Goal: Task Accomplishment & Management: Use online tool/utility

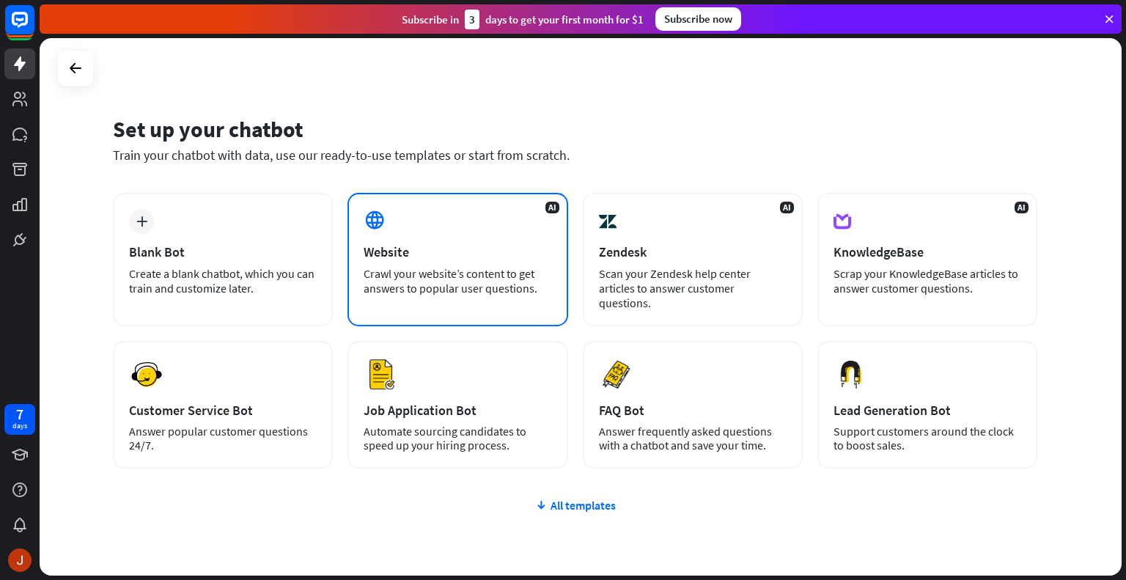
click at [378, 213] on icon at bounding box center [374, 220] width 22 height 22
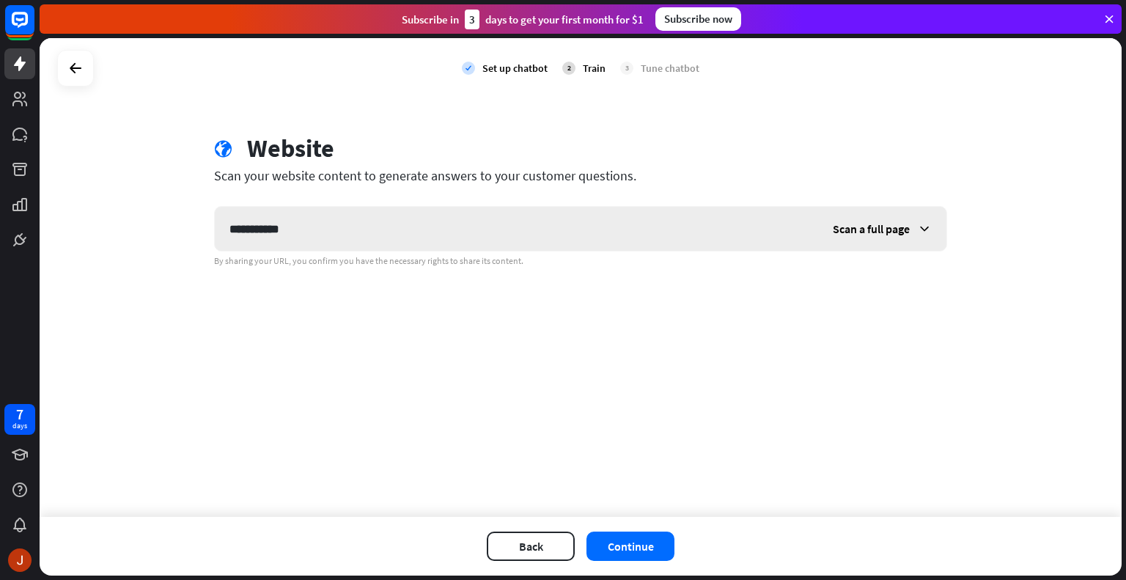
type input "**********"
click at [853, 229] on span "Scan a full page" at bounding box center [871, 228] width 77 height 15
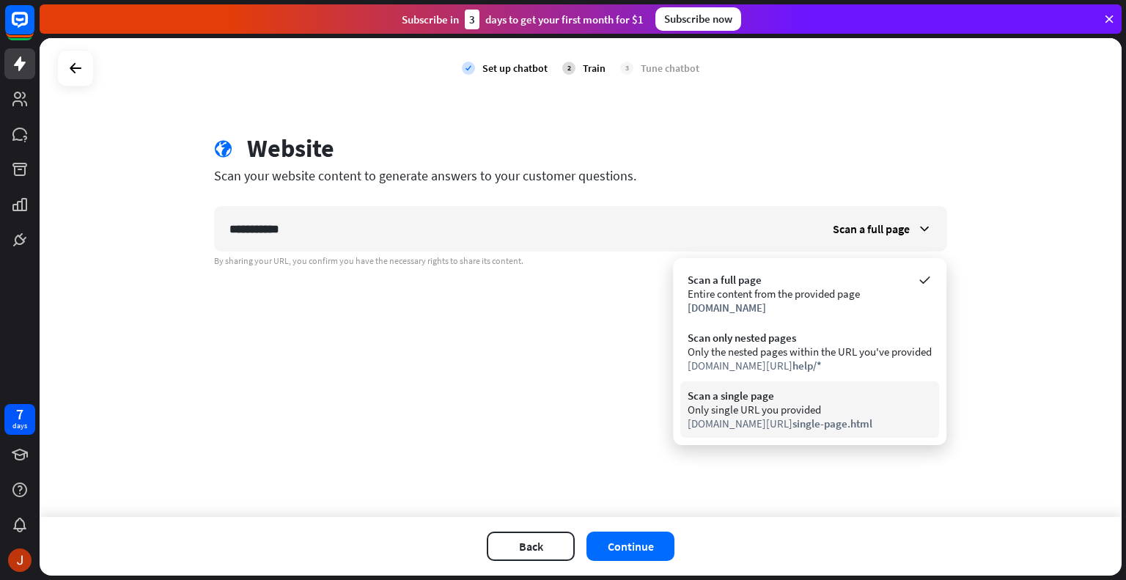
click at [725, 407] on div "Only single URL you provided" at bounding box center [809, 409] width 244 height 14
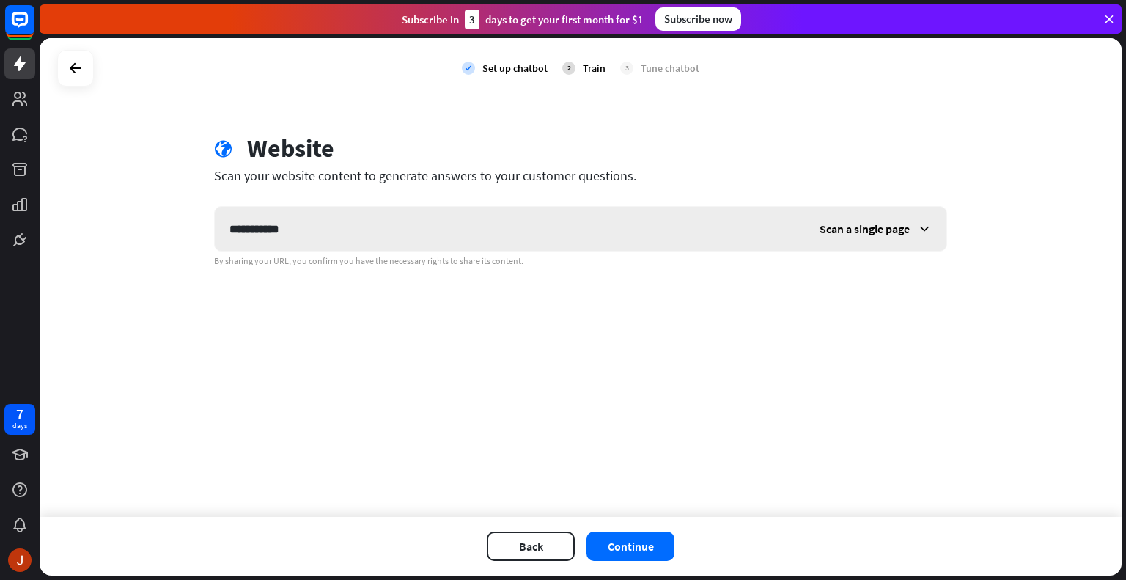
click at [905, 229] on span "Scan a single page" at bounding box center [864, 228] width 90 height 15
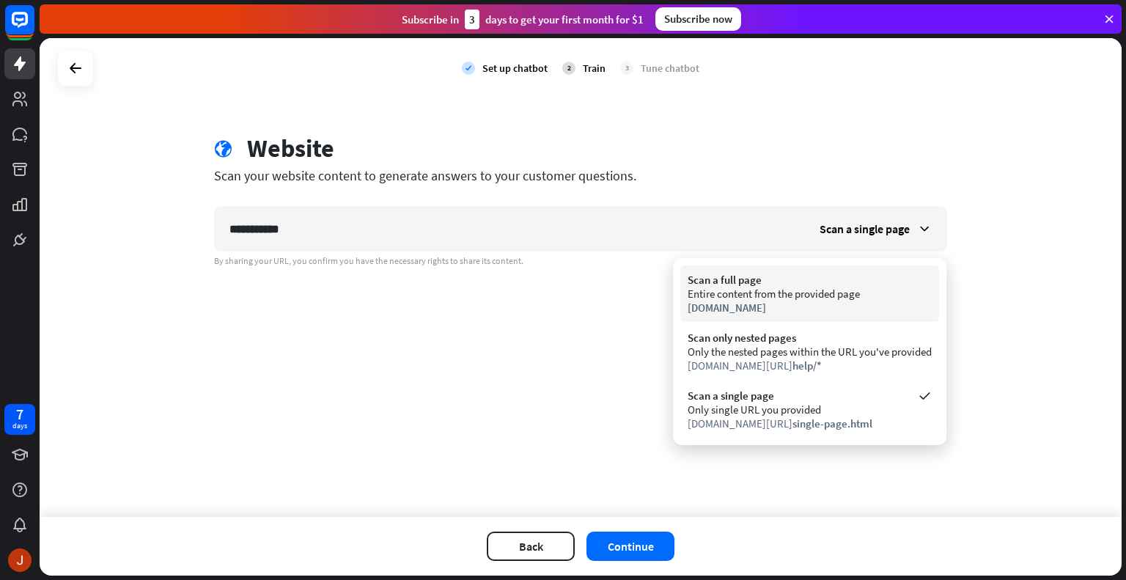
click at [830, 294] on div "Entire content from the provided page" at bounding box center [809, 294] width 244 height 14
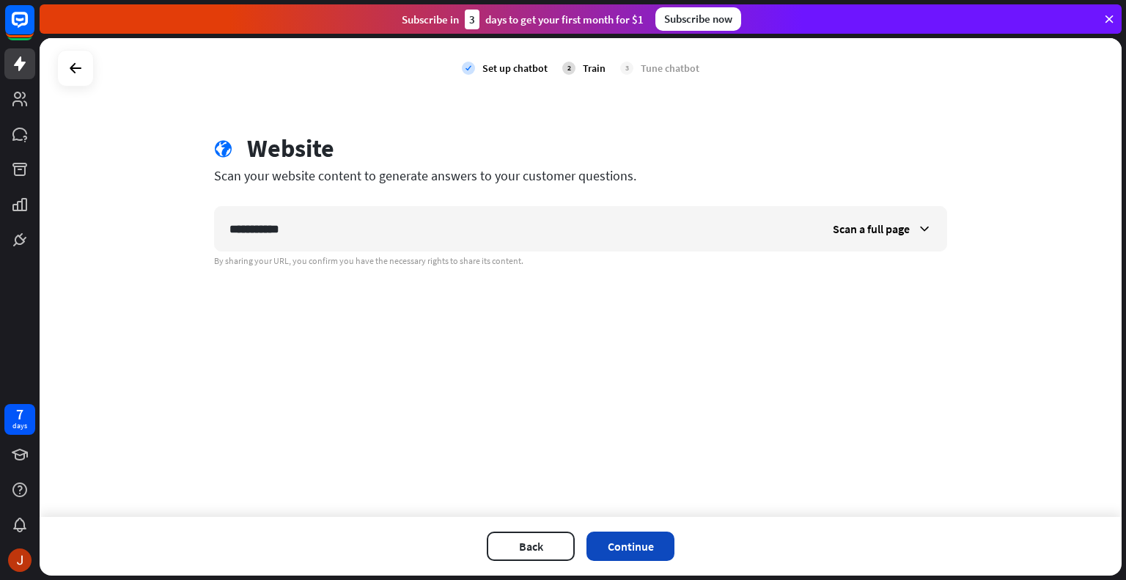
click at [636, 546] on button "Continue" at bounding box center [630, 545] width 88 height 29
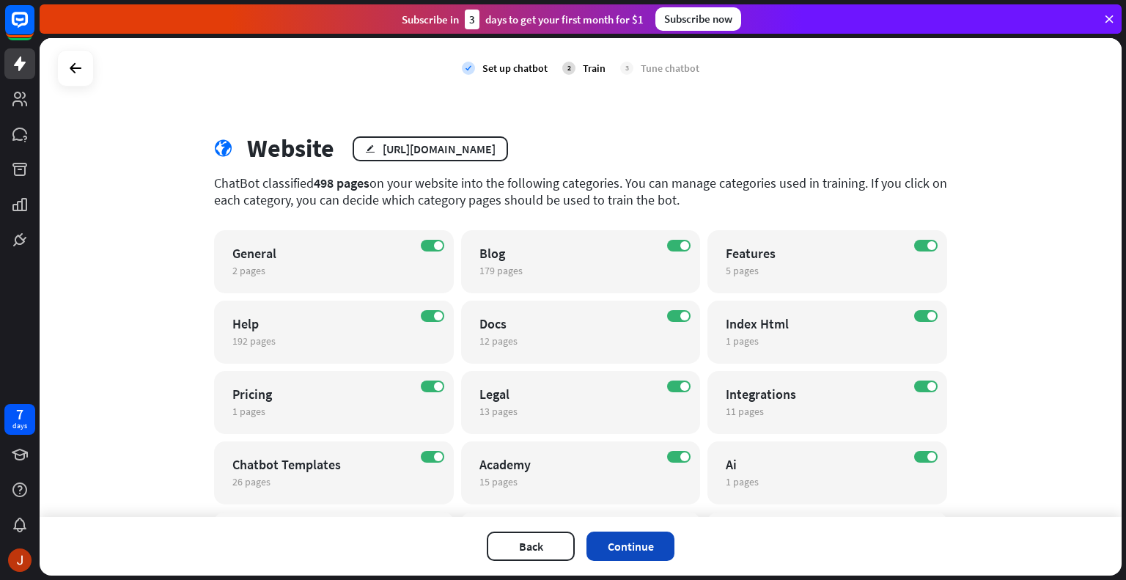
click at [626, 553] on button "Continue" at bounding box center [630, 545] width 88 height 29
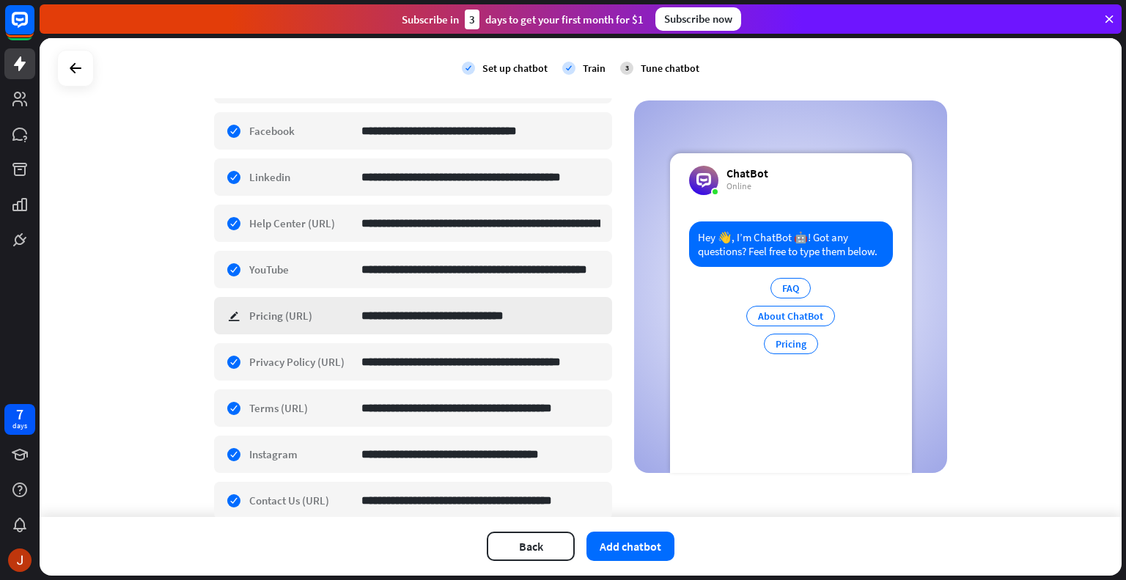
scroll to position [435, 0]
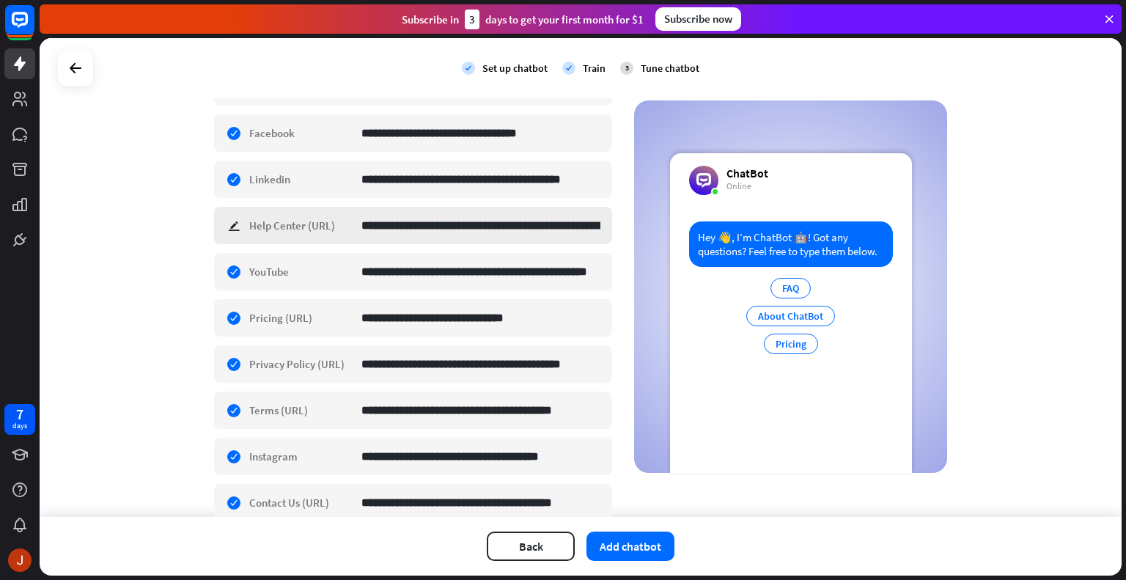
click at [232, 221] on div "**********" at bounding box center [413, 225] width 398 height 37
click at [224, 269] on div "**********" at bounding box center [413, 271] width 398 height 37
click at [232, 174] on div "**********" at bounding box center [413, 178] width 398 height 37
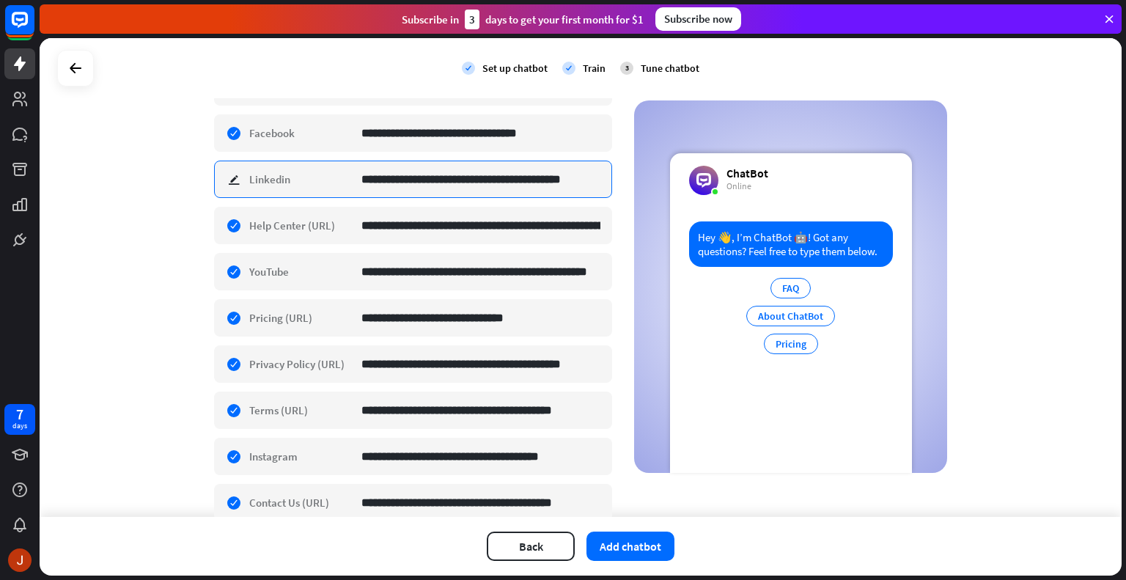
scroll to position [0, 14]
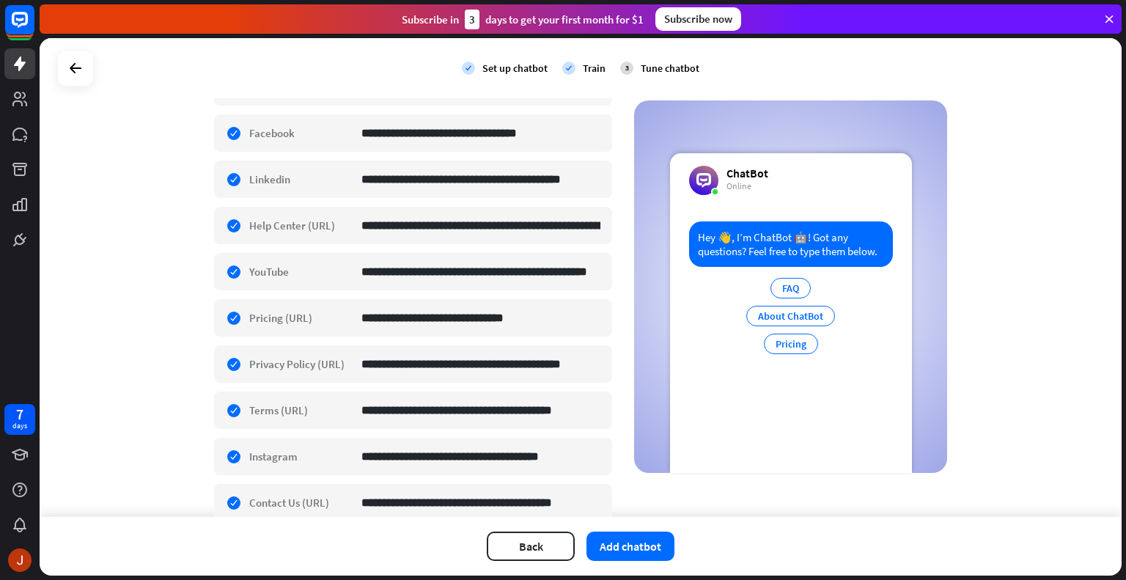
click at [129, 232] on div "**********" at bounding box center [581, 277] width 1082 height 479
click at [639, 551] on button "Add chatbot" at bounding box center [630, 545] width 88 height 29
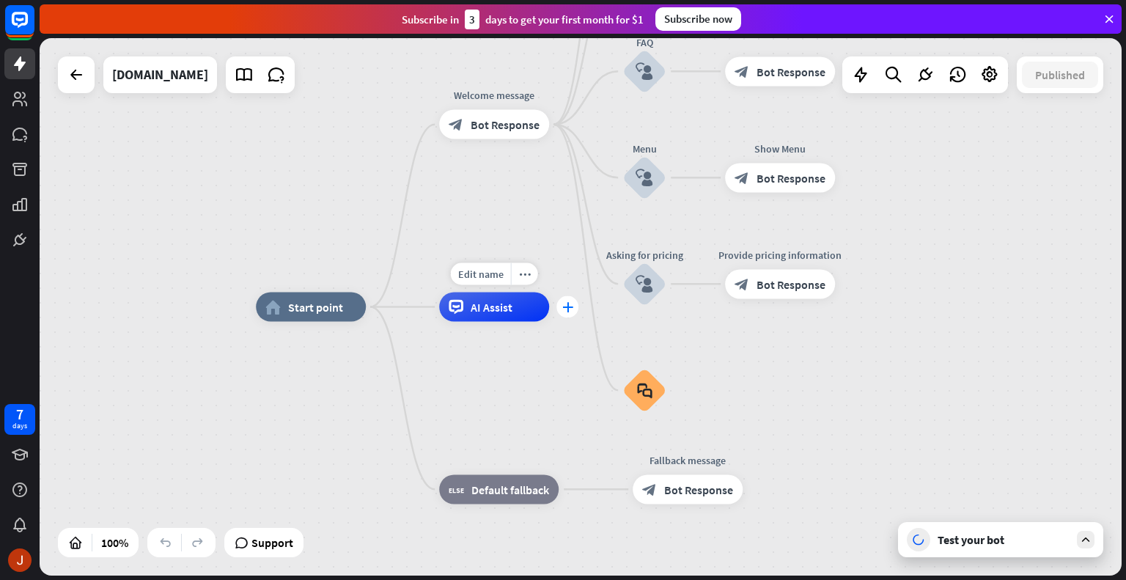
click at [566, 308] on icon "plus" at bounding box center [567, 307] width 11 height 10
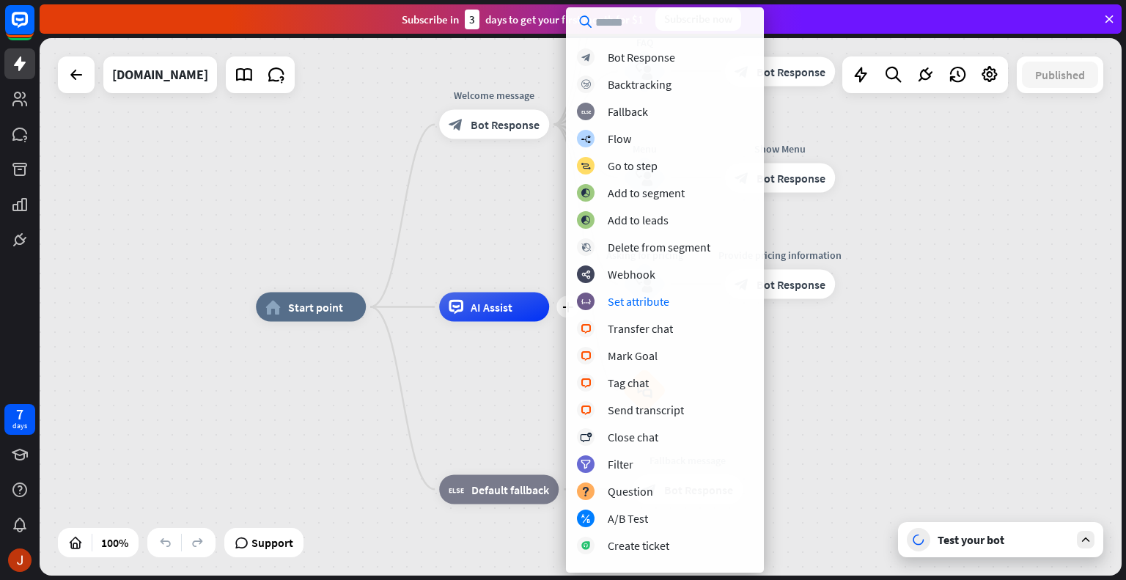
click at [967, 332] on div "home_2 Start point Welcome message block_bot_response Bot Response About us blo…" at bounding box center [797, 575] width 1082 height 537
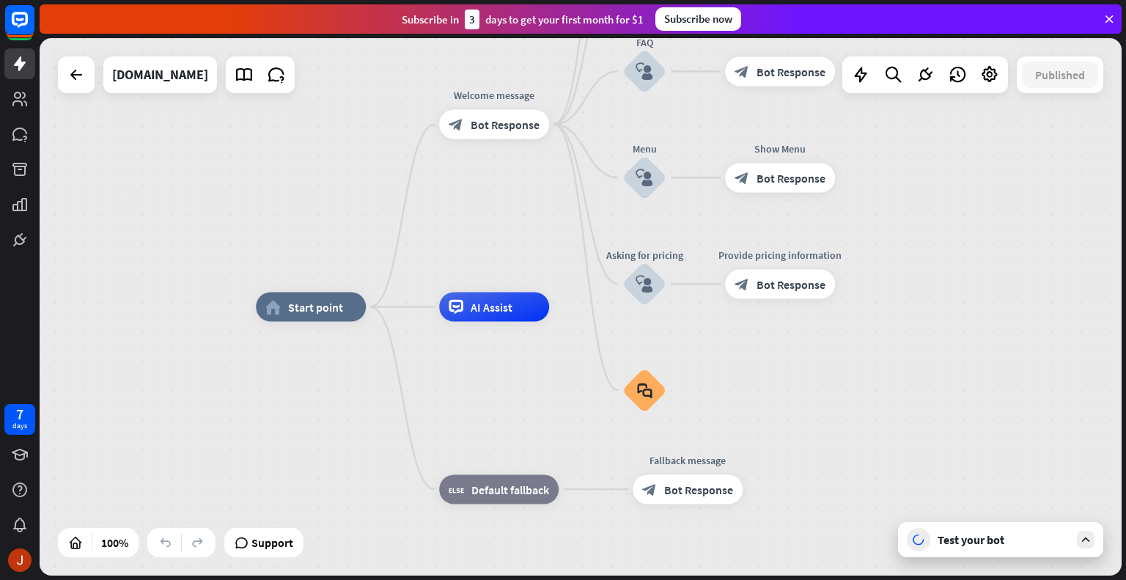
click at [964, 542] on div "Test your bot" at bounding box center [1003, 539] width 132 height 15
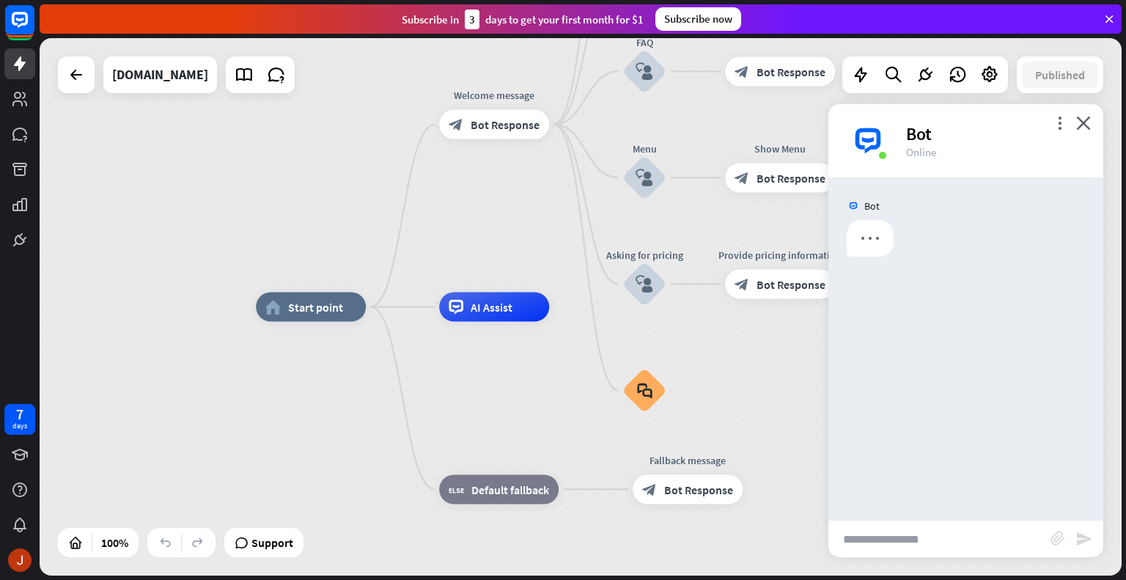
click at [964, 542] on input "text" at bounding box center [939, 538] width 222 height 37
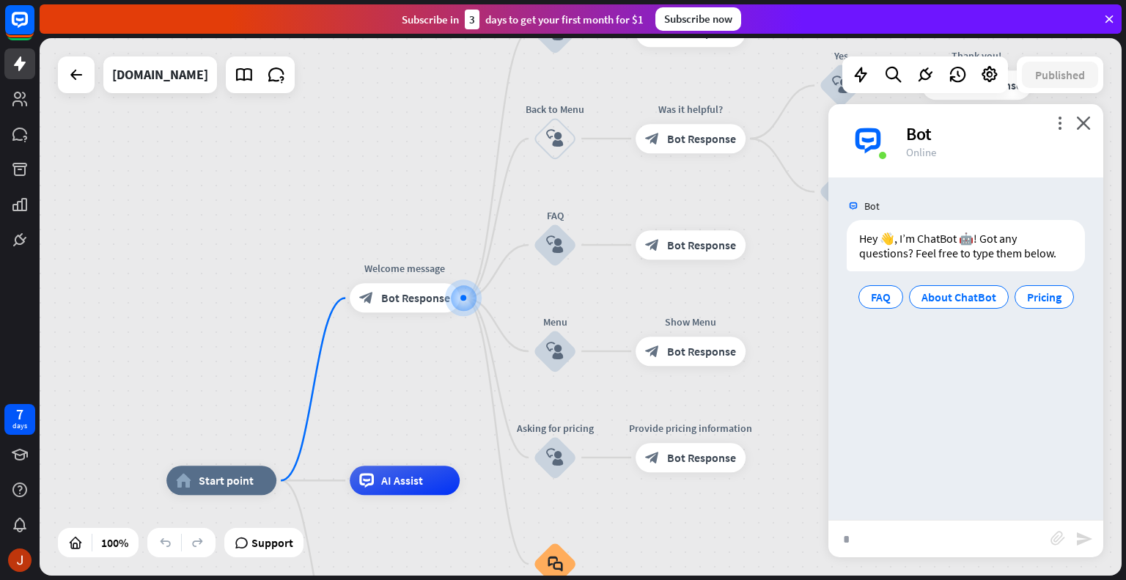
type input "**"
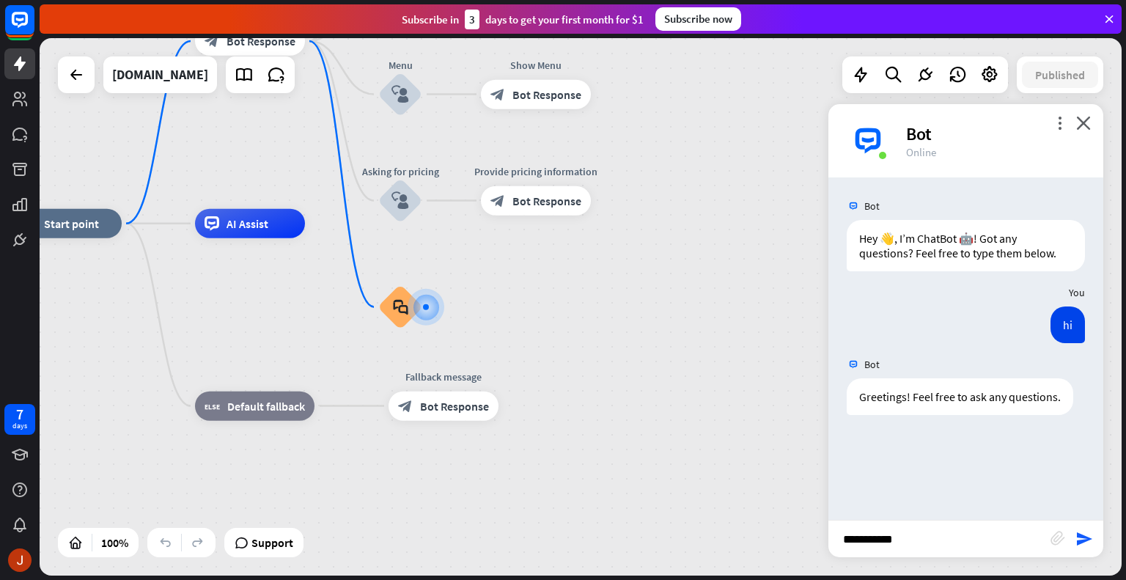
type input "**********"
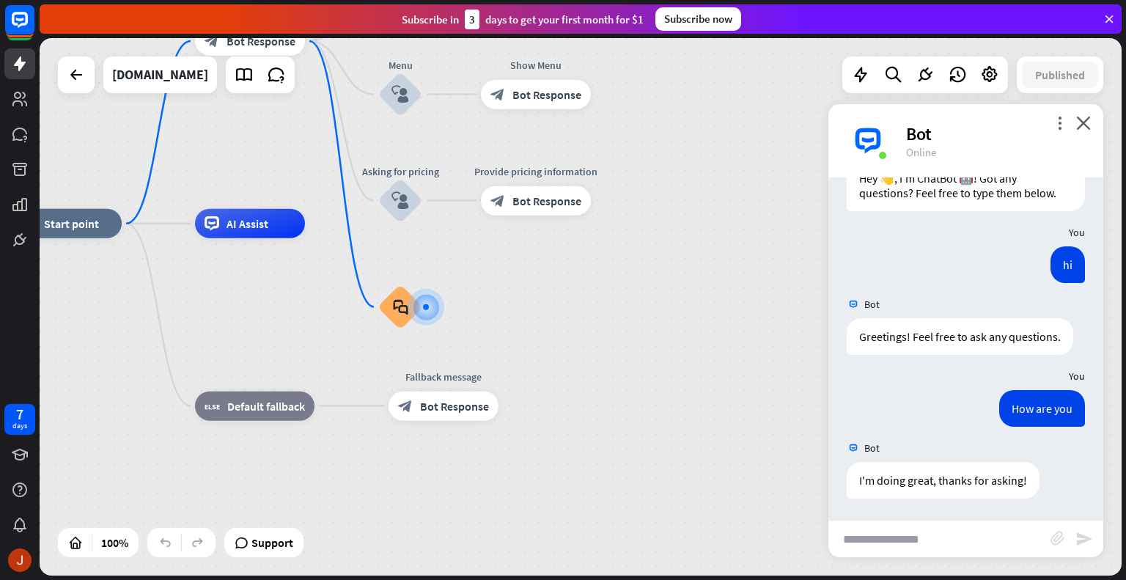
scroll to position [61, 0]
click at [1106, 14] on icon at bounding box center [1108, 18] width 13 height 13
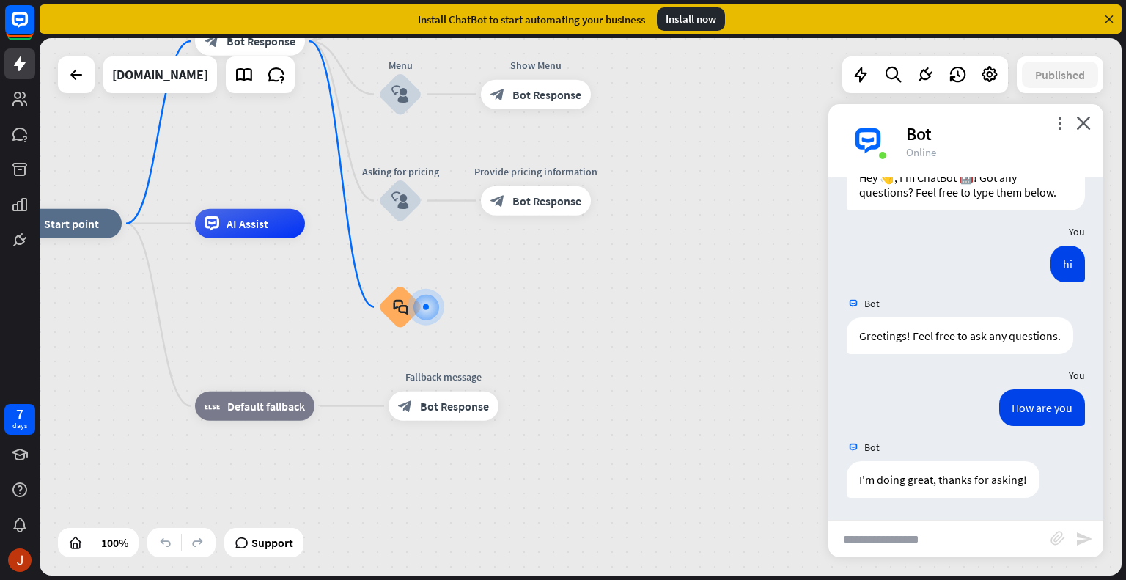
click at [1106, 19] on icon at bounding box center [1108, 18] width 13 height 13
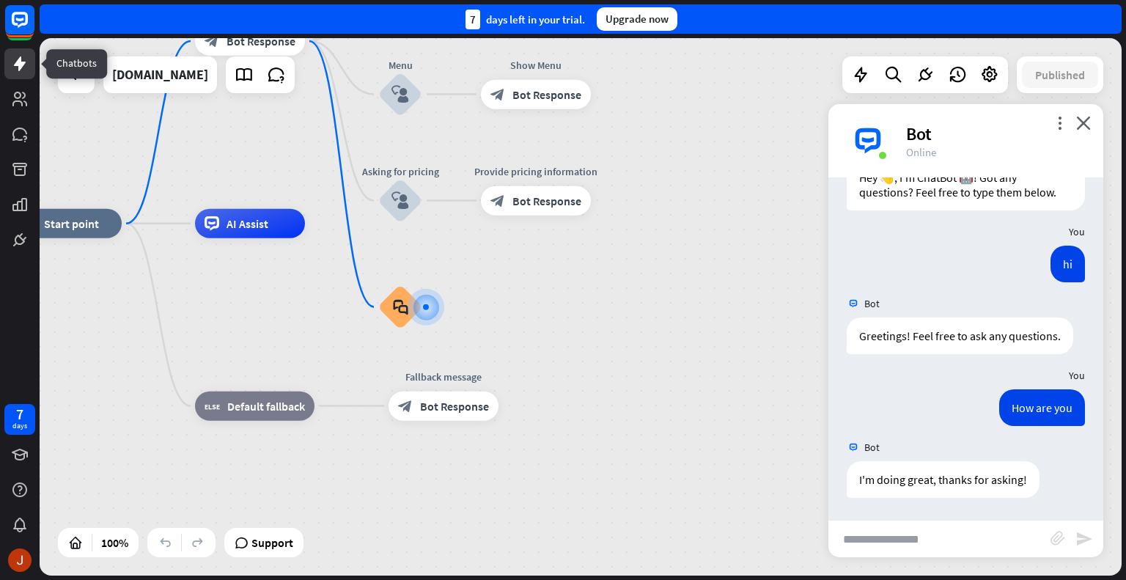
click at [18, 61] on icon at bounding box center [20, 63] width 12 height 15
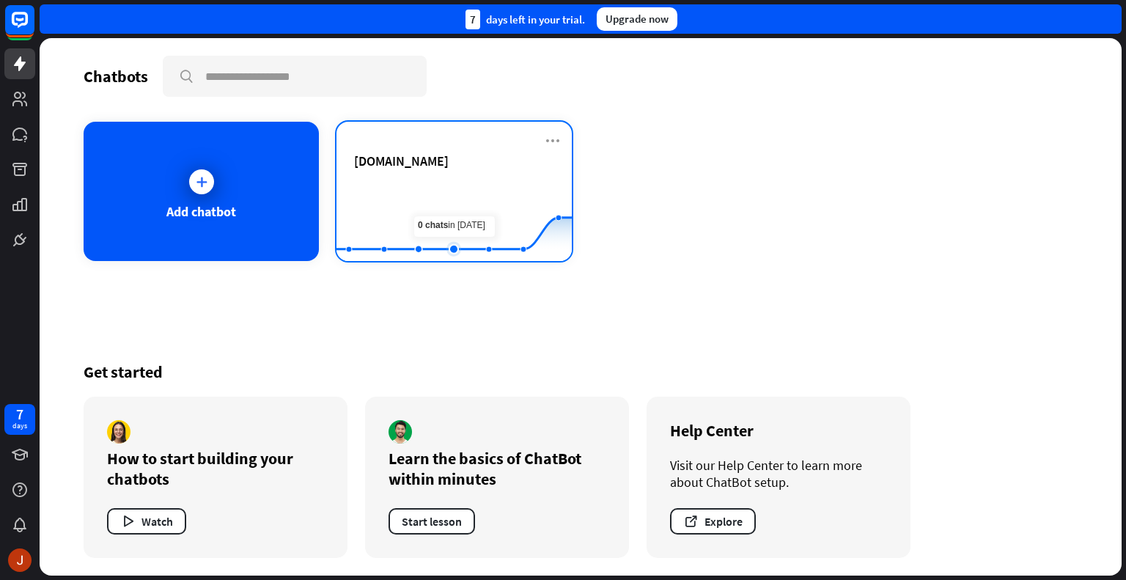
click at [446, 186] on icon at bounding box center [453, 186] width 279 height 0
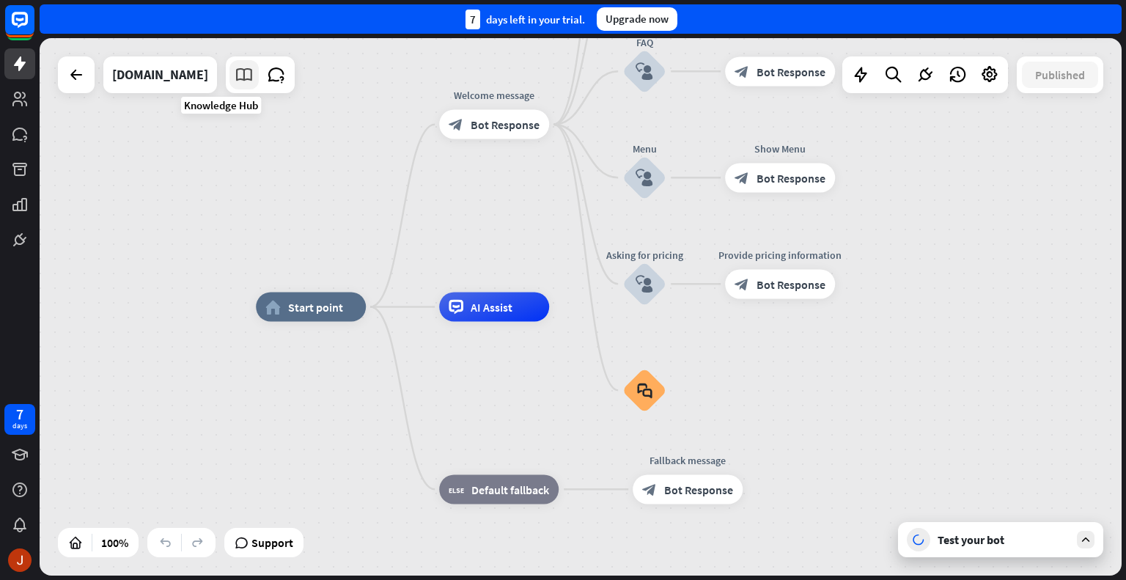
click at [235, 78] on icon at bounding box center [244, 74] width 19 height 19
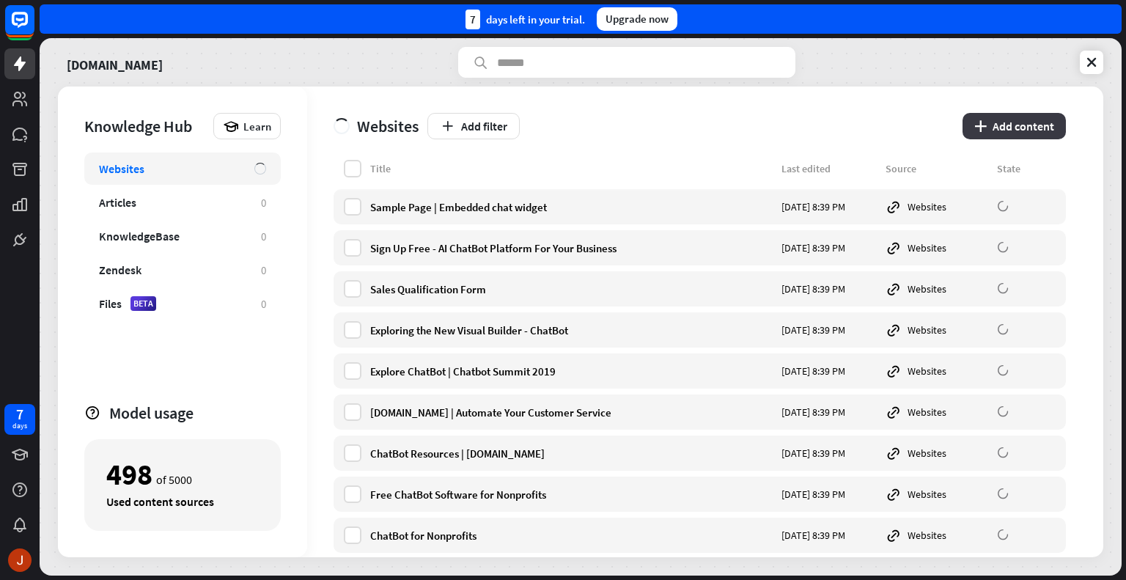
click at [1009, 125] on button "plus Add content" at bounding box center [1013, 126] width 103 height 26
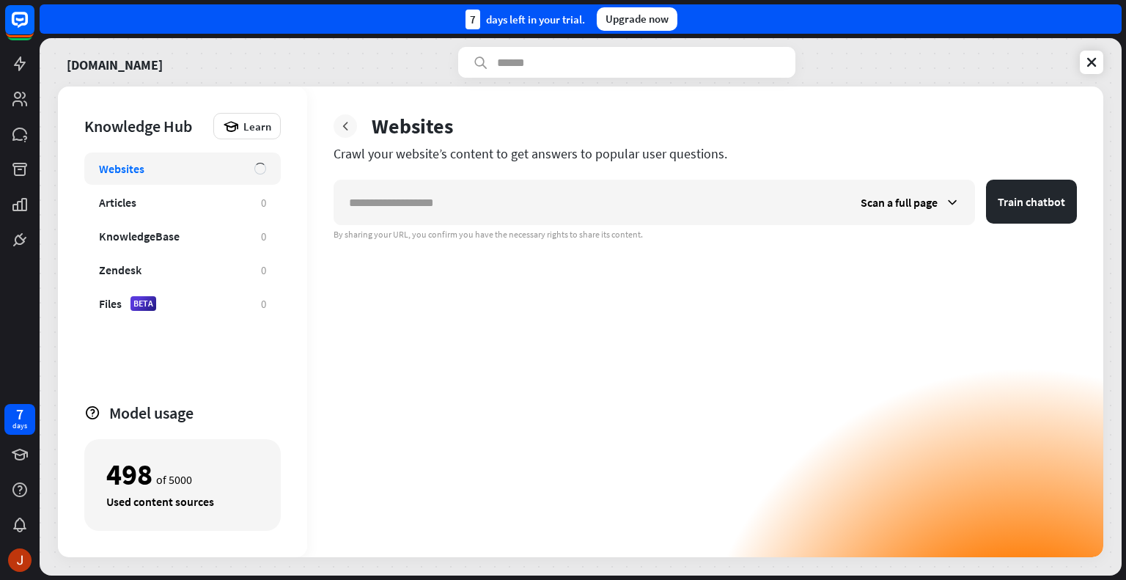
click at [343, 122] on icon at bounding box center [345, 126] width 15 height 15
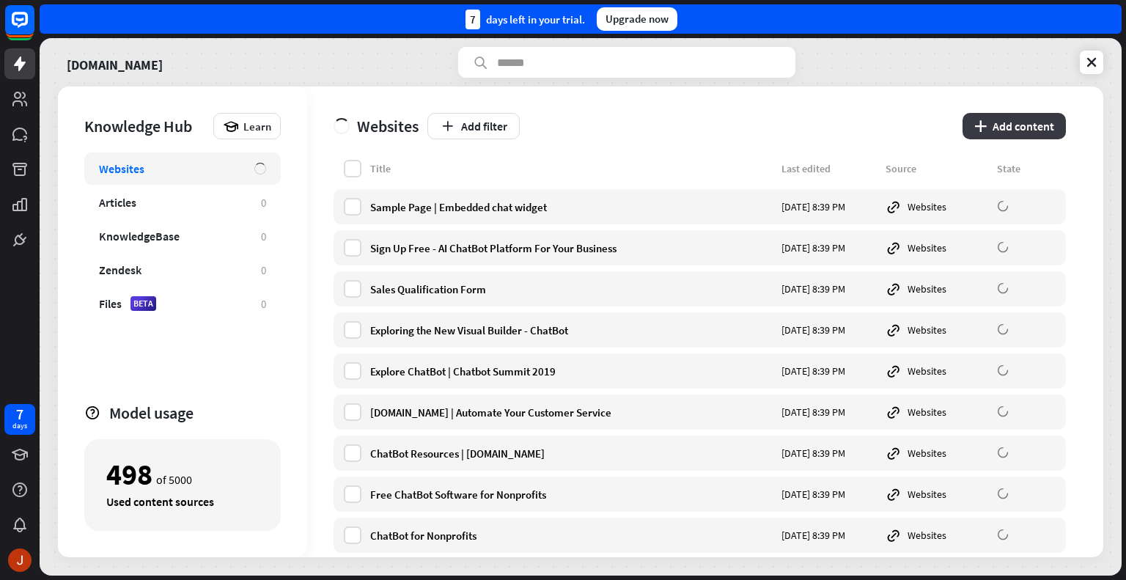
click at [1044, 133] on button "plus Add content" at bounding box center [1013, 126] width 103 height 26
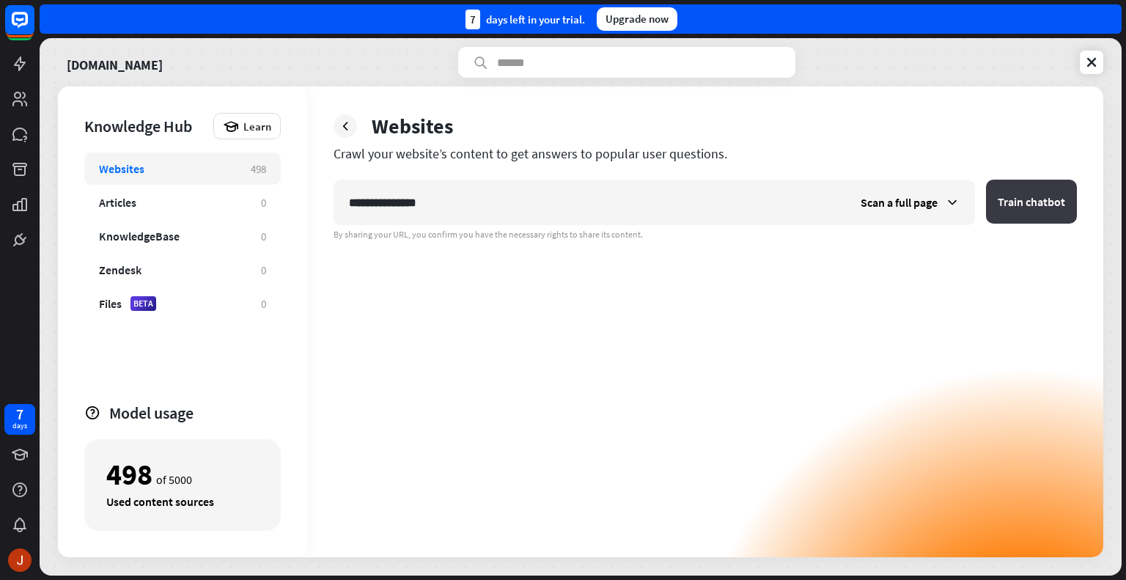
type input "**********"
click at [1045, 206] on button "Train chatbot" at bounding box center [1031, 202] width 91 height 44
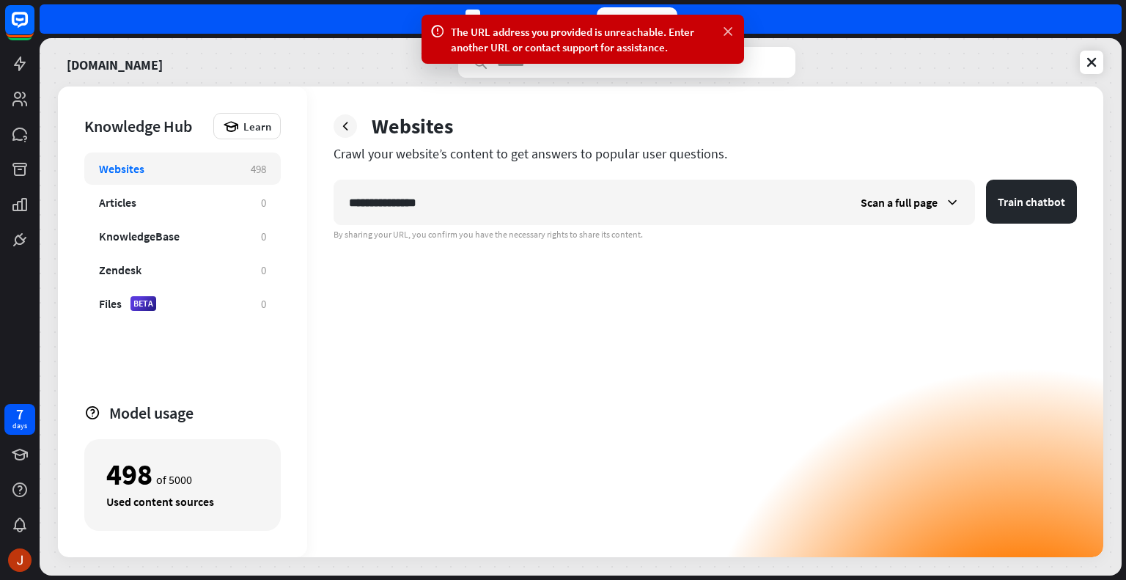
click at [733, 29] on icon at bounding box center [727, 31] width 15 height 15
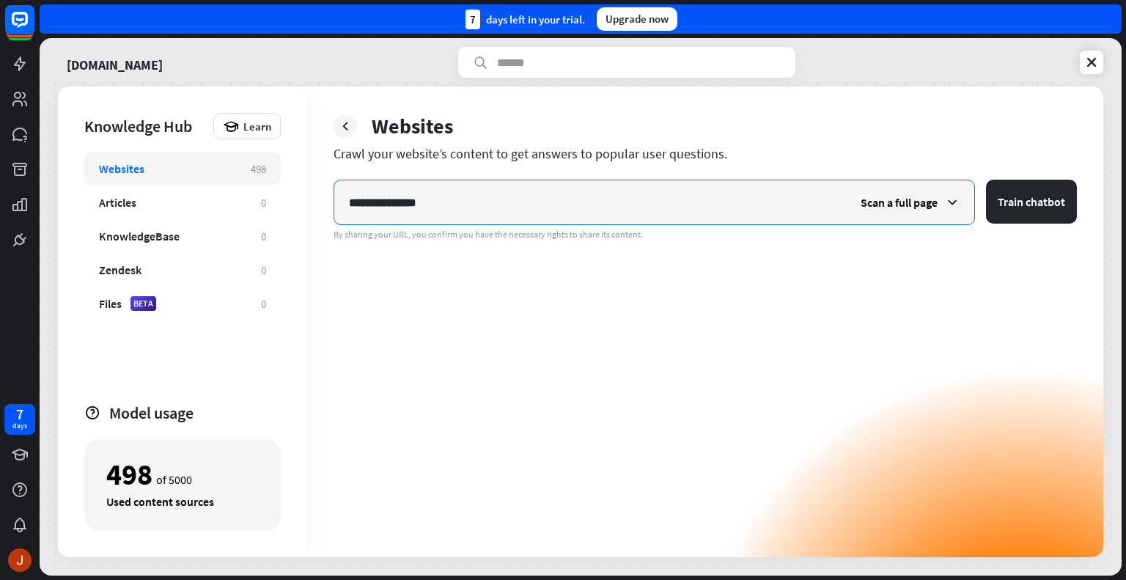
drag, startPoint x: 538, startPoint y: 200, endPoint x: 285, endPoint y: 197, distance: 252.9
click at [285, 197] on div "**********" at bounding box center [580, 321] width 1045 height 470
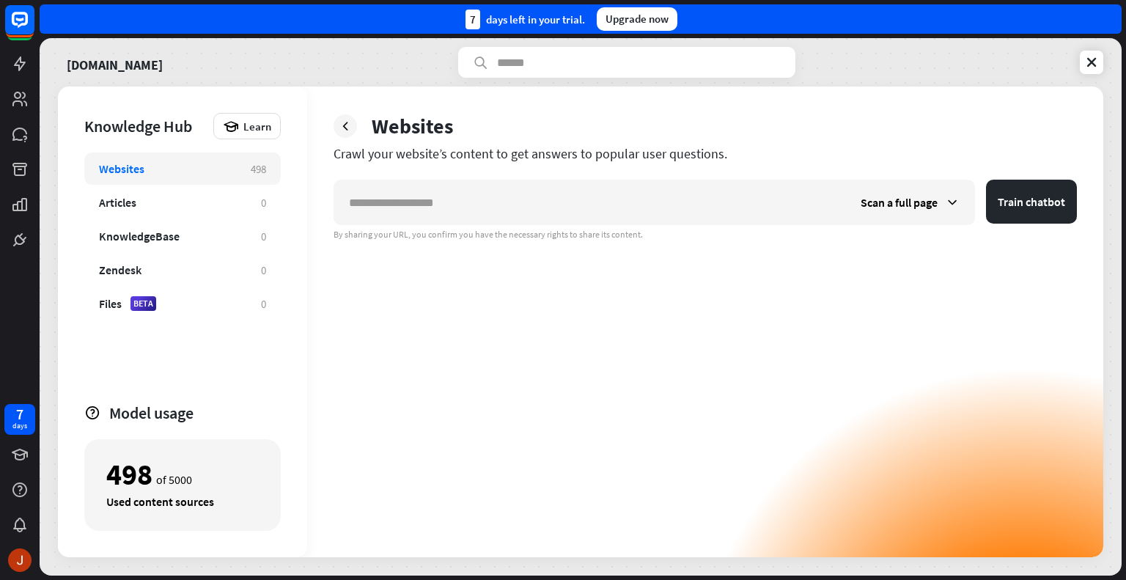
click at [358, 125] on div "Websites" at bounding box center [704, 126] width 743 height 26
click at [348, 122] on icon at bounding box center [345, 126] width 15 height 15
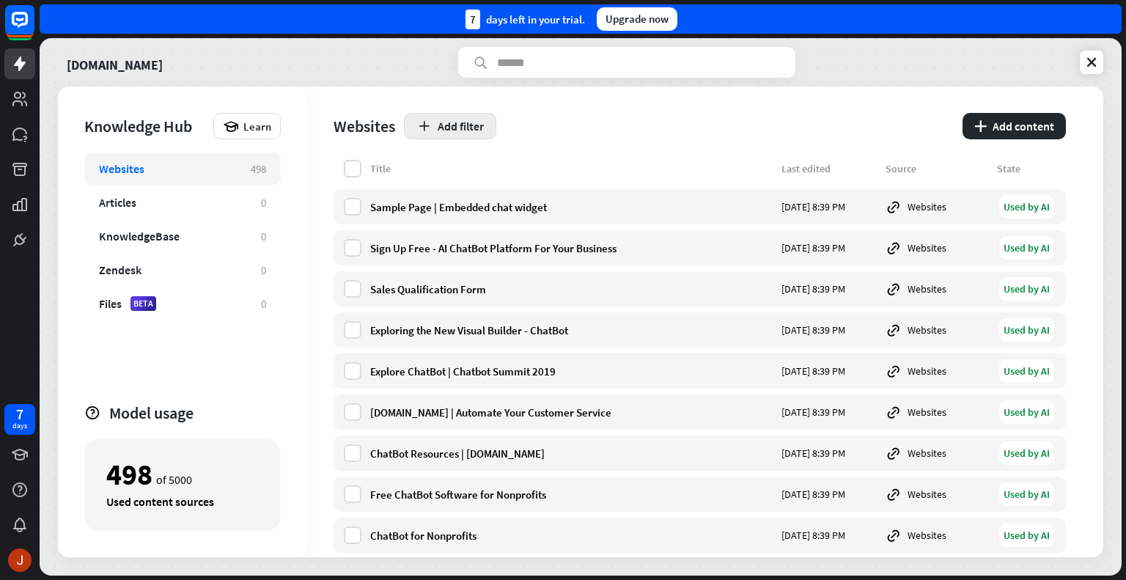
click at [440, 125] on button "Add filter" at bounding box center [450, 126] width 92 height 26
click at [616, 143] on div "Websites Add filter plus Add content" at bounding box center [699, 122] width 732 height 73
click at [218, 202] on div "Articles" at bounding box center [172, 202] width 147 height 15
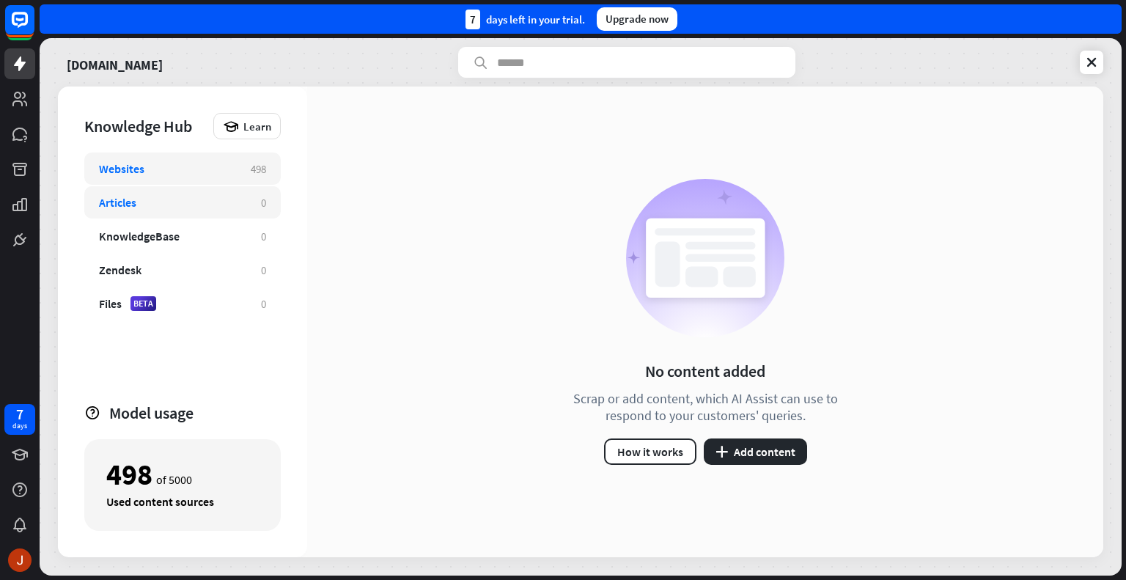
click at [214, 171] on div "Websites" at bounding box center [167, 168] width 137 height 15
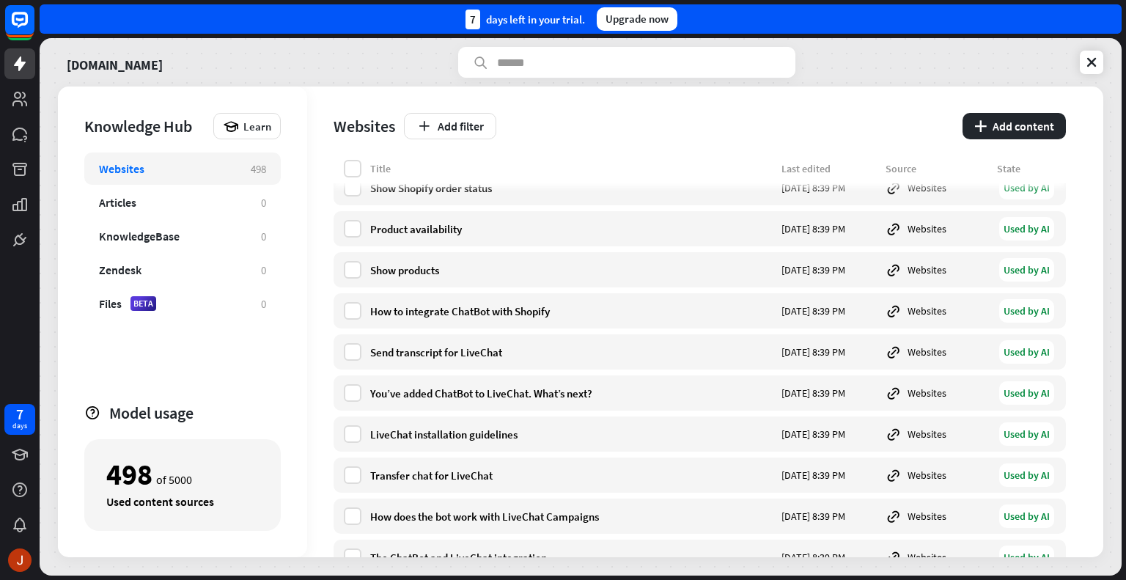
scroll to position [8594, 0]
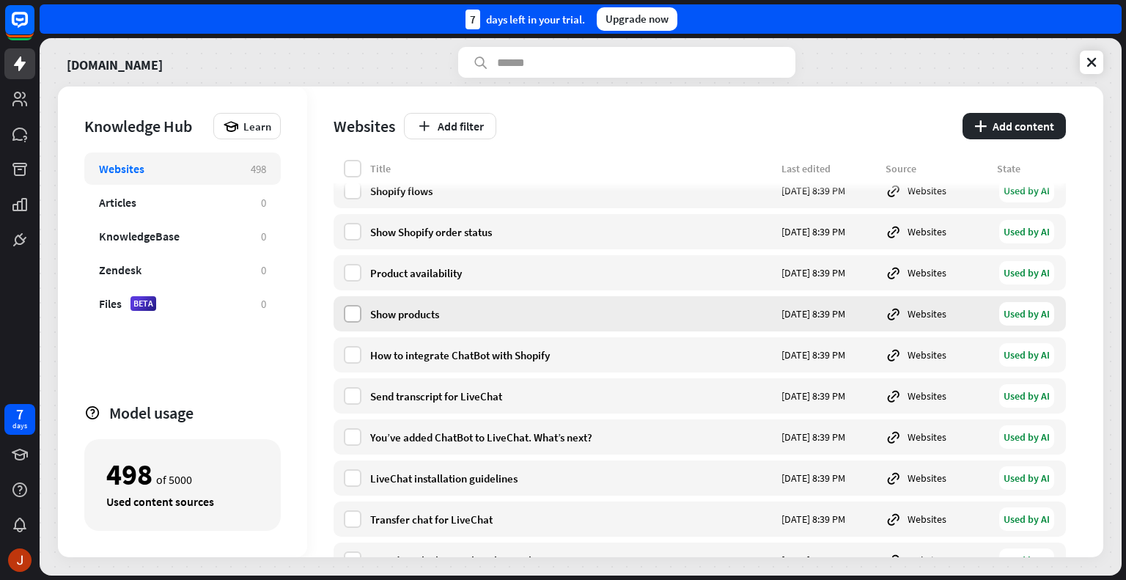
click at [353, 311] on label at bounding box center [353, 314] width 18 height 18
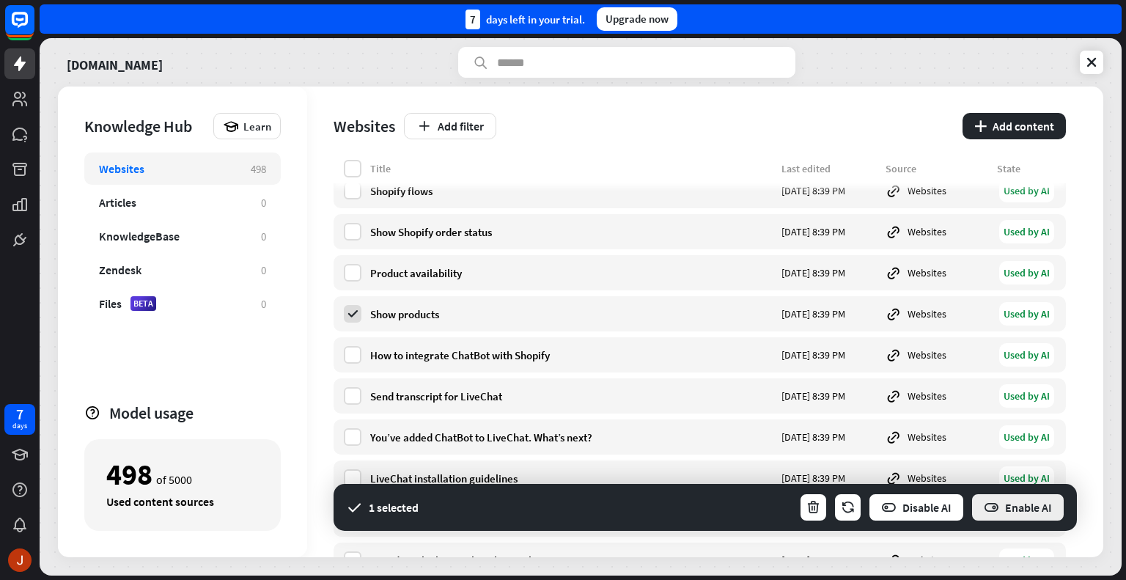
click at [1026, 509] on button "Enable AI" at bounding box center [1017, 506] width 95 height 29
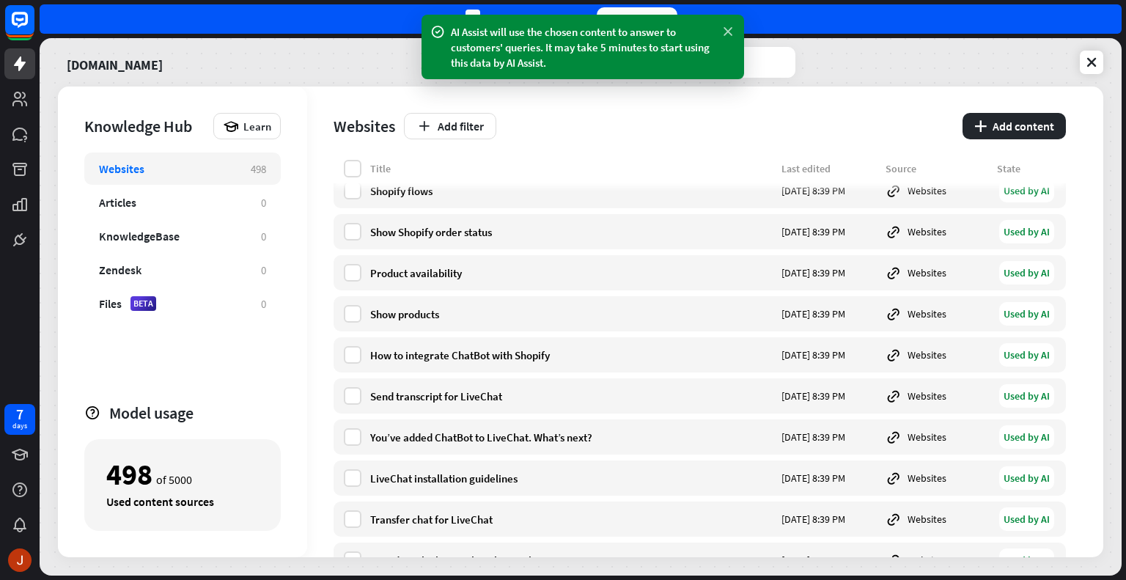
click at [728, 33] on icon at bounding box center [727, 31] width 15 height 15
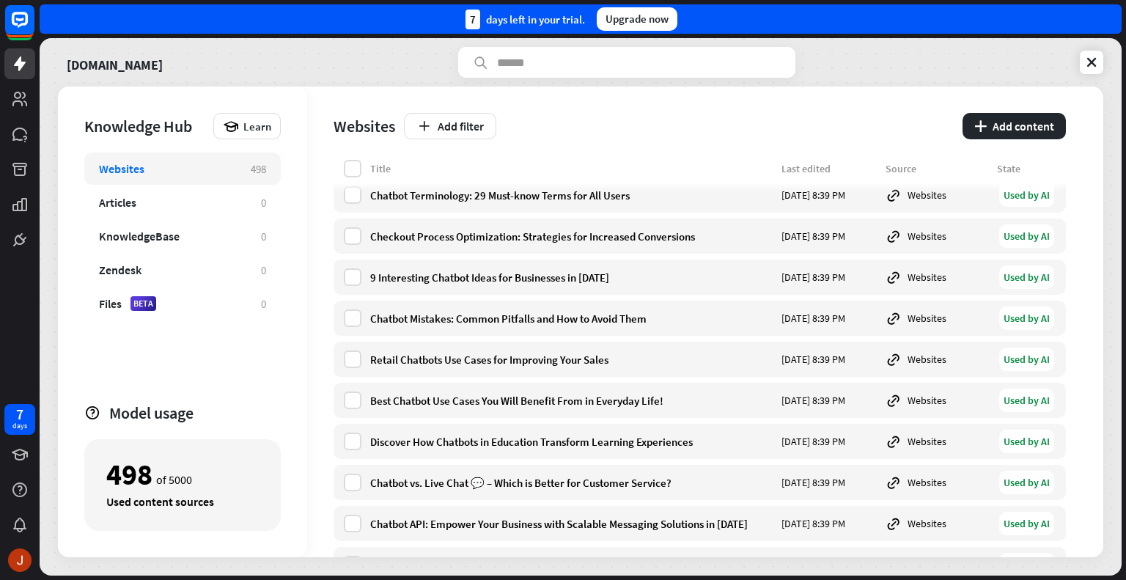
scroll to position [19970, 0]
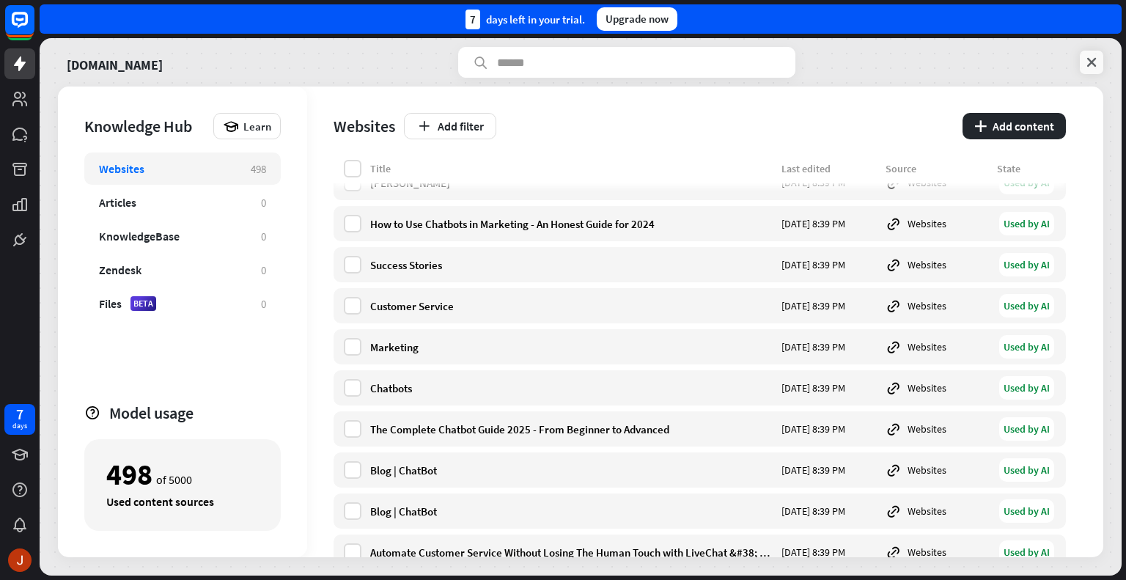
click at [1090, 64] on icon at bounding box center [1091, 62] width 15 height 15
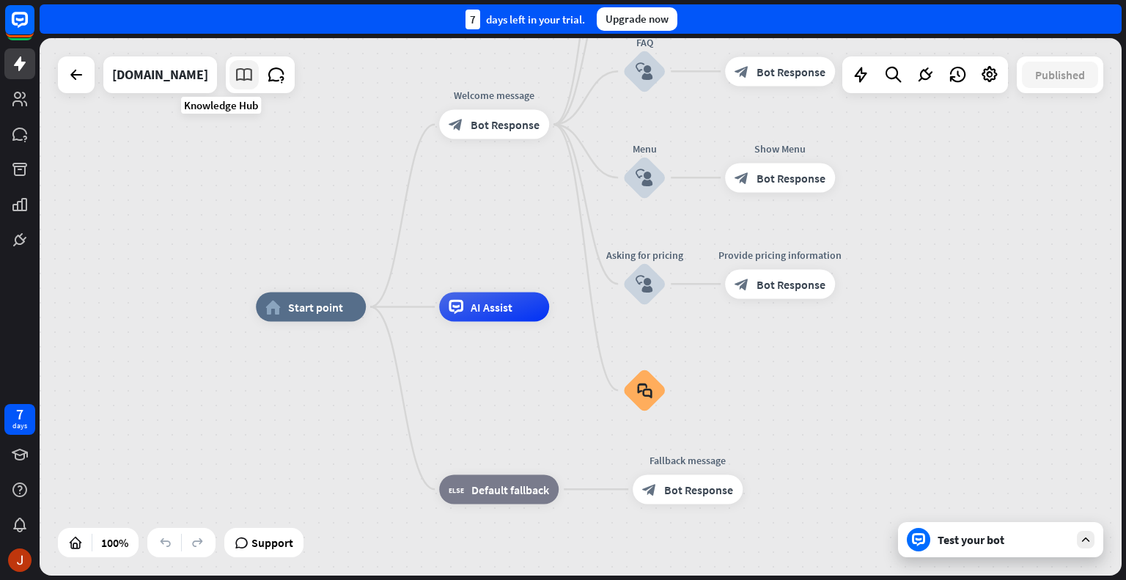
click at [235, 79] on icon at bounding box center [244, 74] width 19 height 19
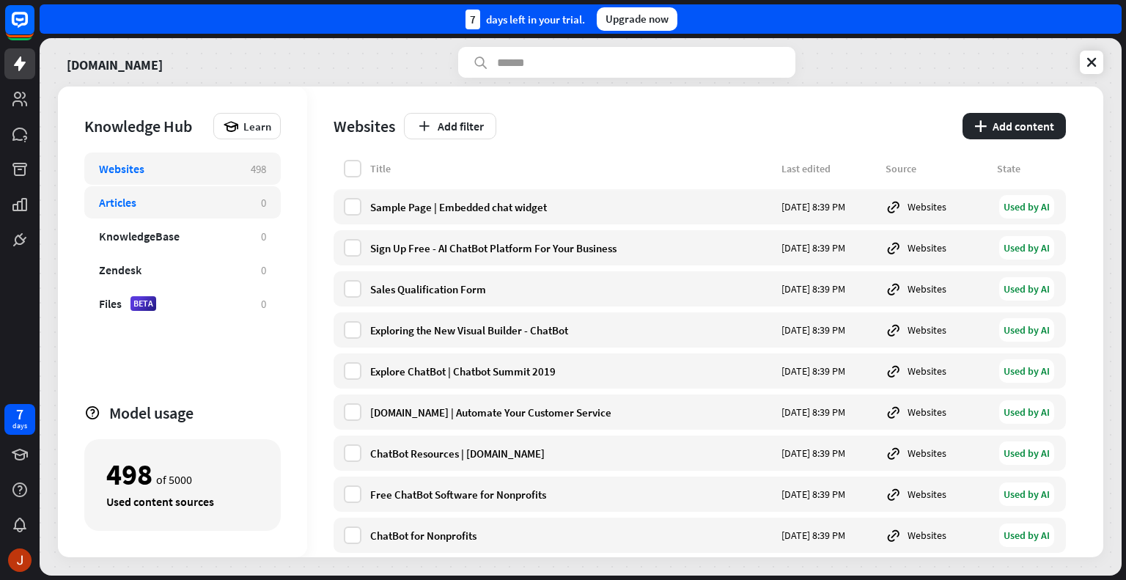
click at [130, 205] on div "Articles" at bounding box center [117, 202] width 37 height 15
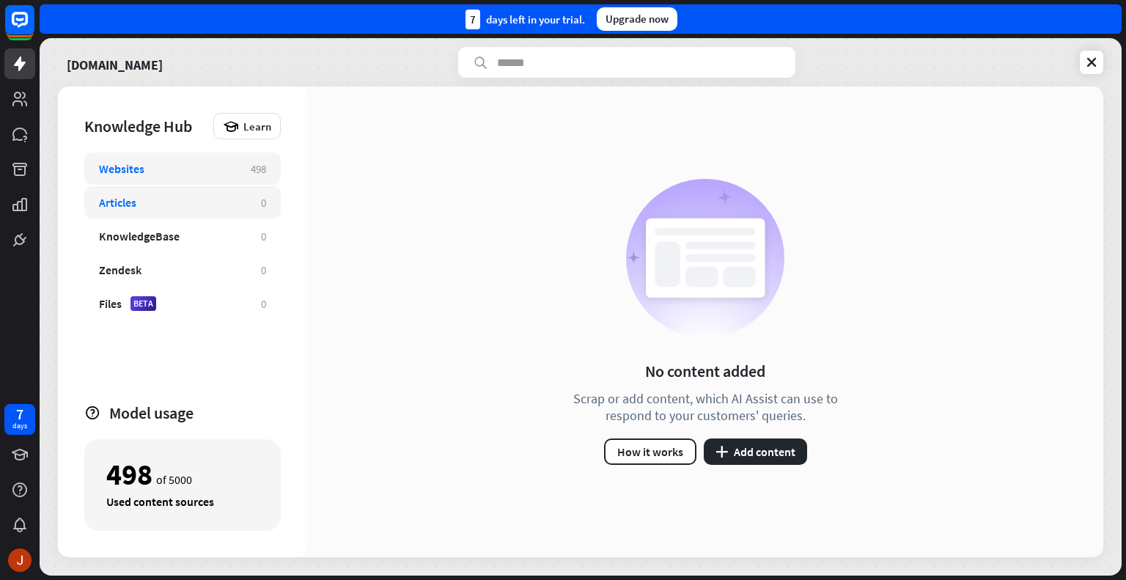
click at [132, 165] on div "Websites" at bounding box center [121, 168] width 45 height 15
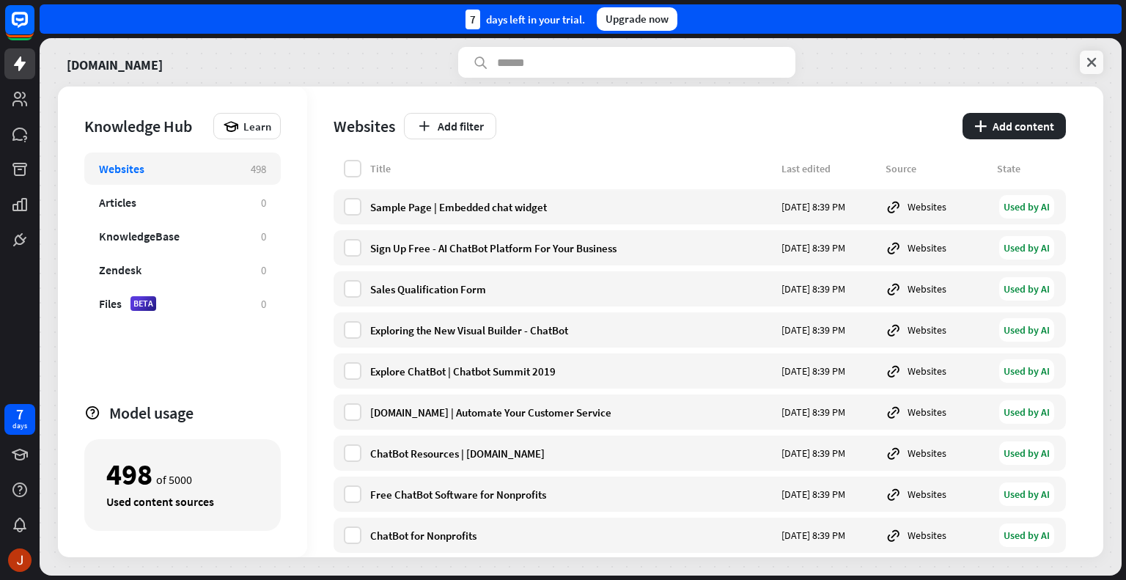
click at [1098, 64] on icon at bounding box center [1091, 62] width 15 height 15
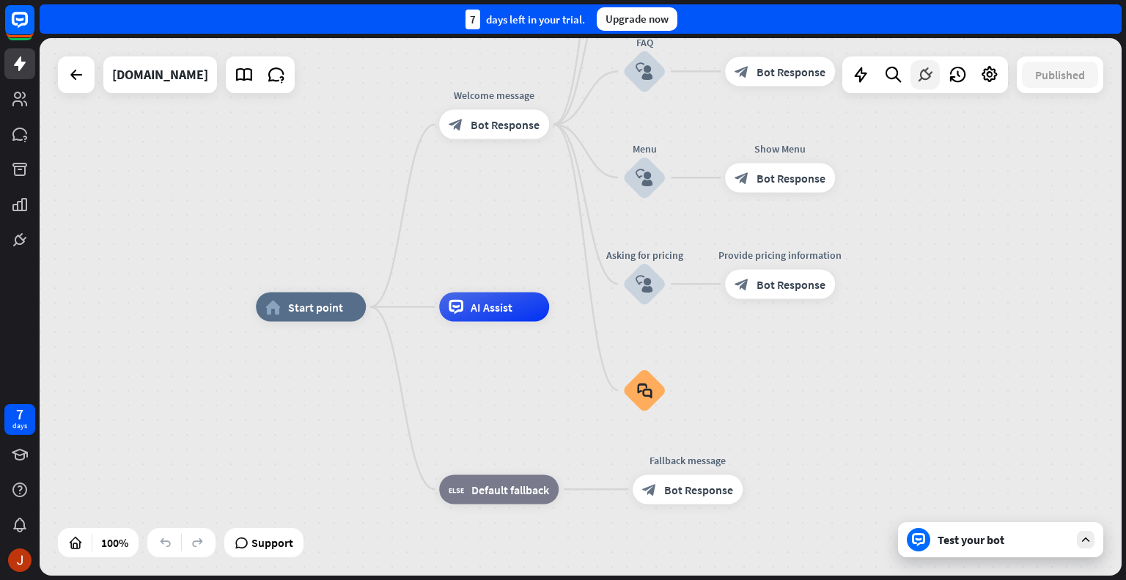
click at [920, 72] on icon at bounding box center [924, 74] width 19 height 19
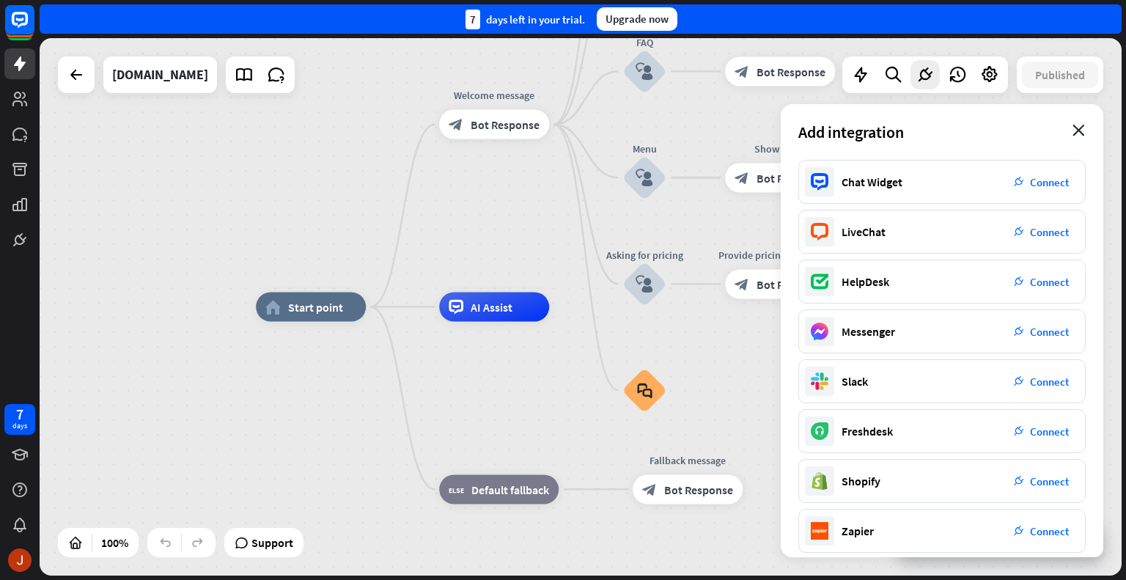
click at [1079, 125] on icon "close" at bounding box center [1078, 131] width 12 height 12
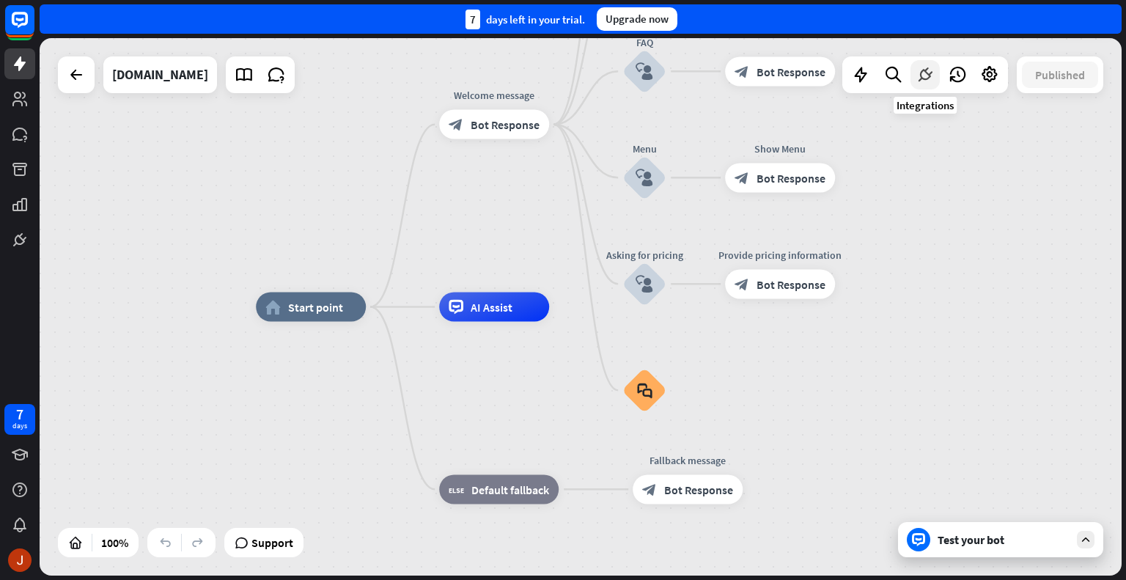
click at [926, 71] on icon at bounding box center [924, 74] width 19 height 19
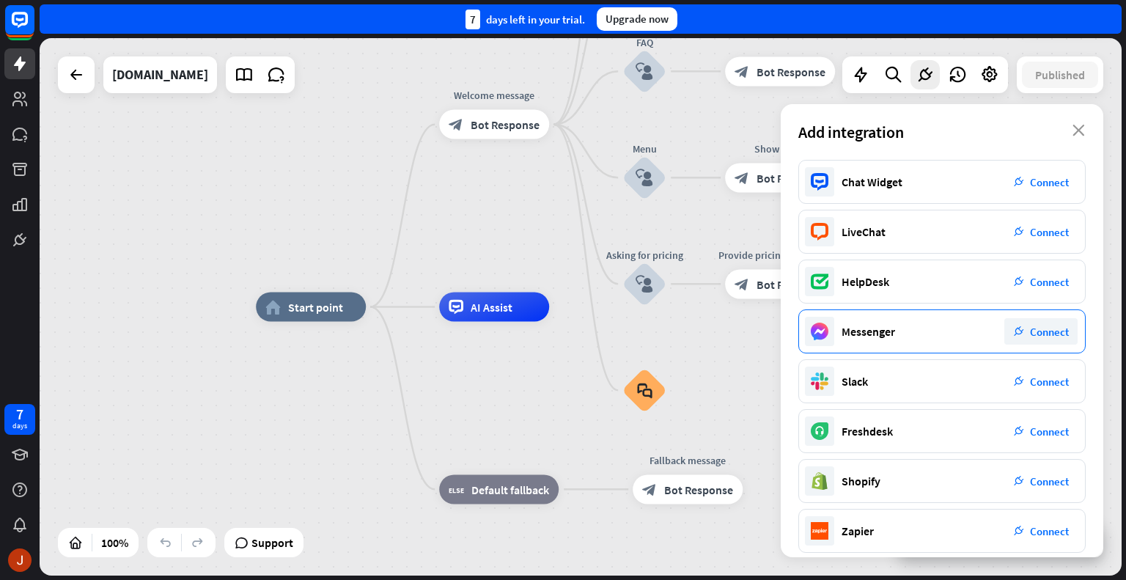
click at [897, 330] on div "Messenger plug_integration Connect" at bounding box center [941, 331] width 287 height 44
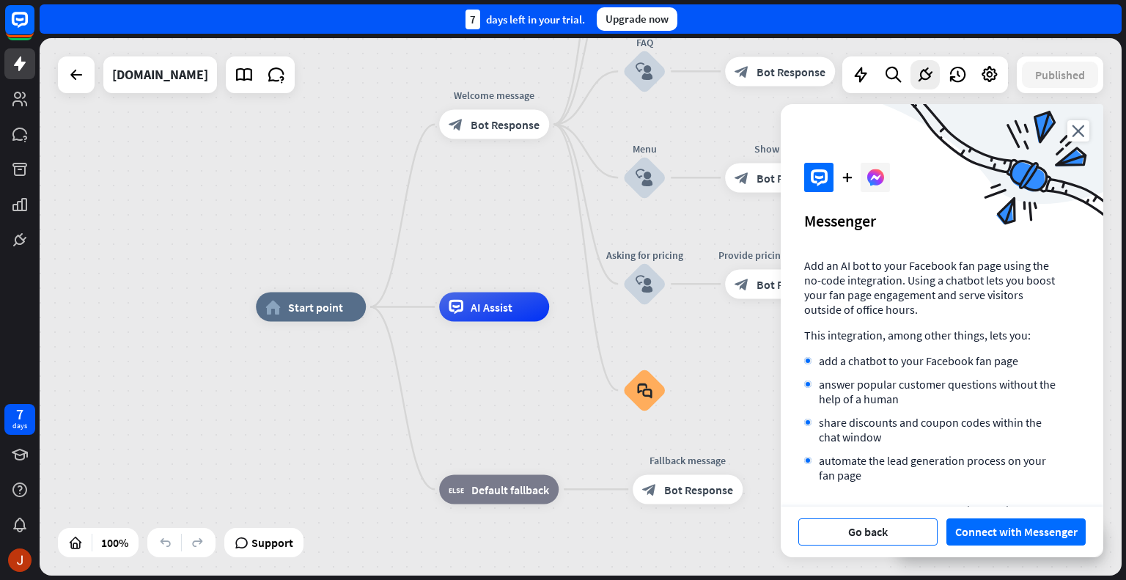
click at [869, 534] on button "Go back" at bounding box center [867, 531] width 139 height 27
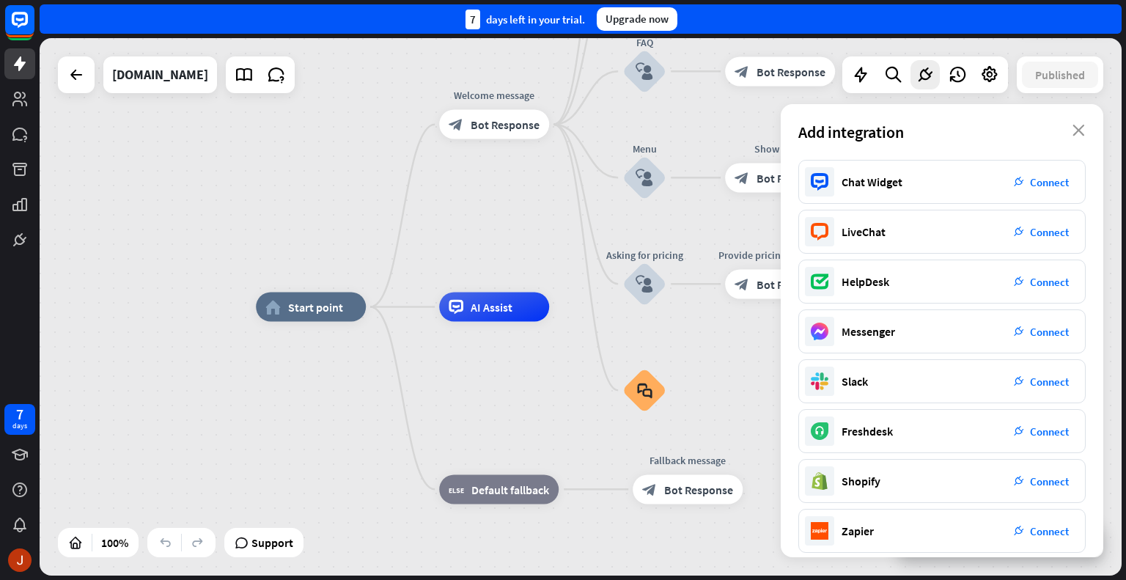
click at [1088, 128] on div "Add integration close" at bounding box center [941, 132] width 322 height 56
click at [1080, 132] on icon "close" at bounding box center [1078, 131] width 12 height 12
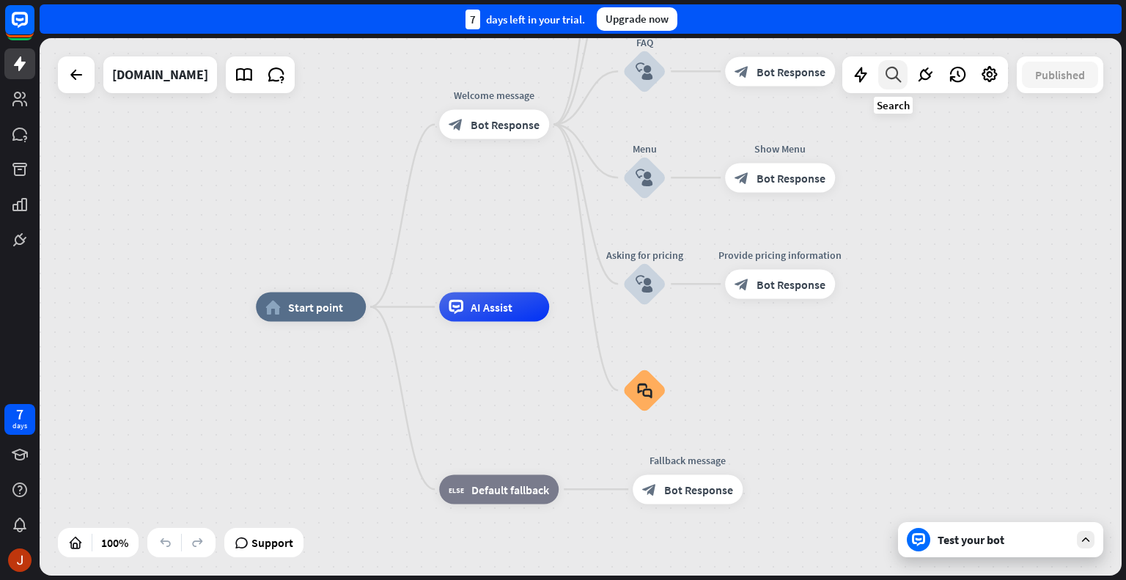
click at [891, 76] on icon at bounding box center [893, 74] width 20 height 19
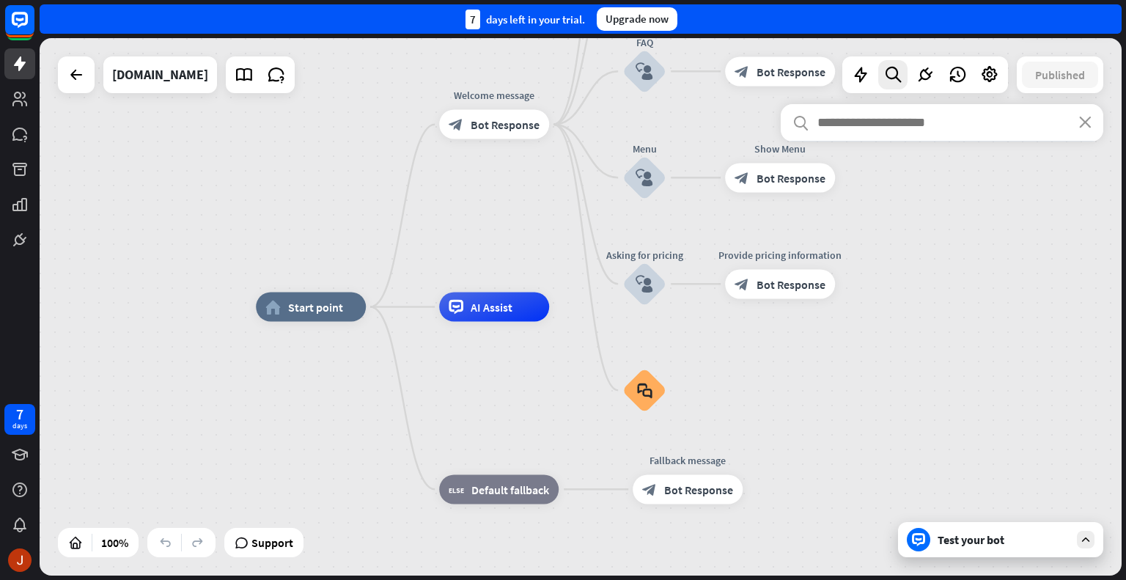
click at [1079, 128] on input "text" at bounding box center [941, 122] width 322 height 37
click at [1082, 125] on icon "close" at bounding box center [1085, 123] width 12 height 12
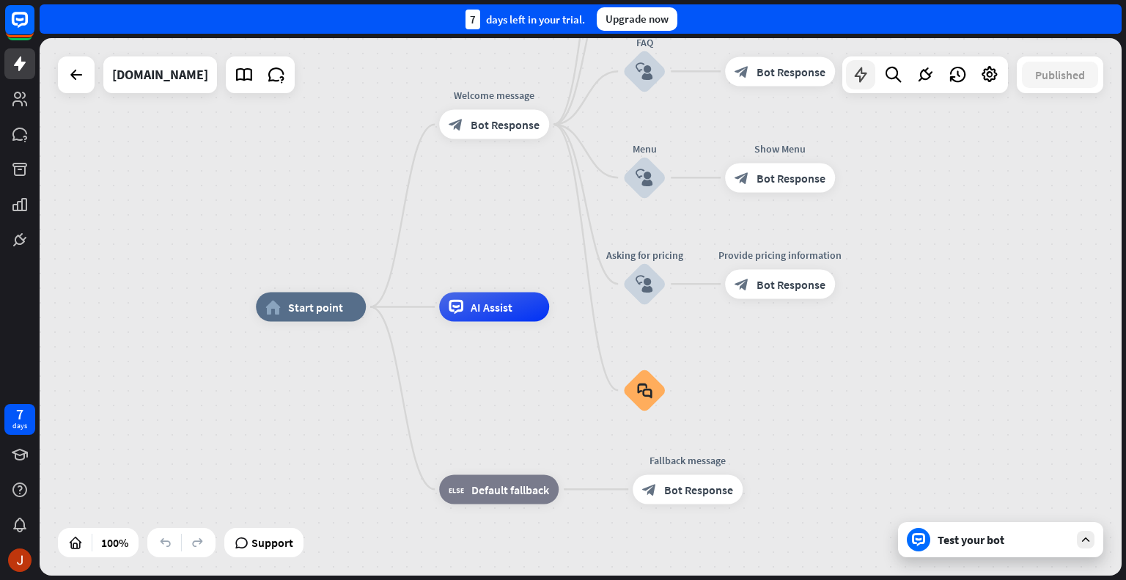
click at [862, 72] on icon at bounding box center [860, 74] width 19 height 19
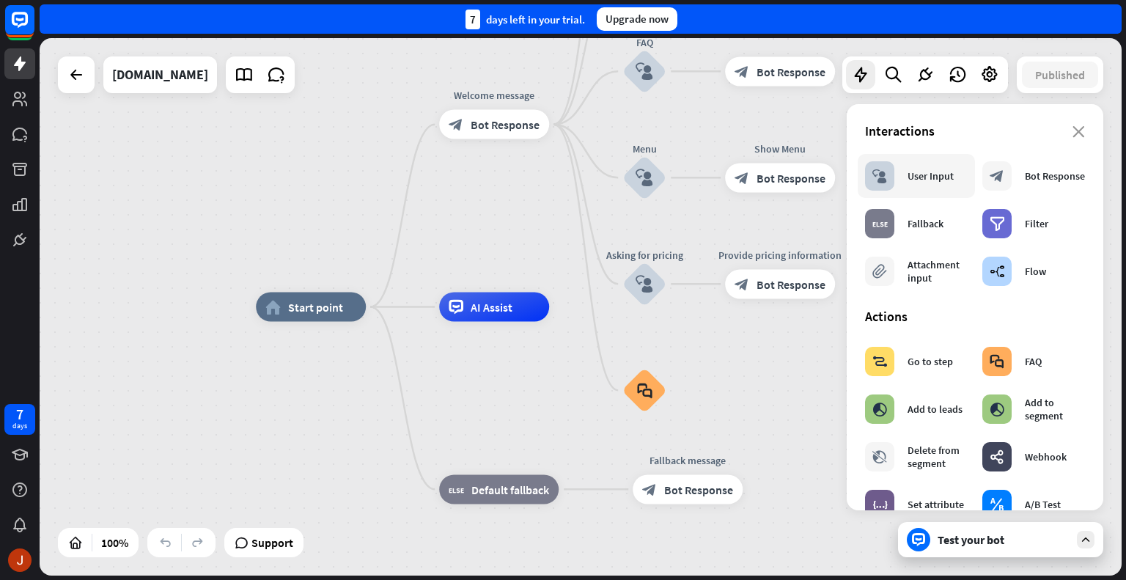
click at [913, 183] on div "block_user_input User Input" at bounding box center [909, 175] width 89 height 29
click at [731, 401] on div "home_2 Start point Welcome message block_bot_response Bot Response About us blo…" at bounding box center [797, 575] width 1082 height 537
click at [653, 392] on div "block_faq" at bounding box center [644, 390] width 44 height 44
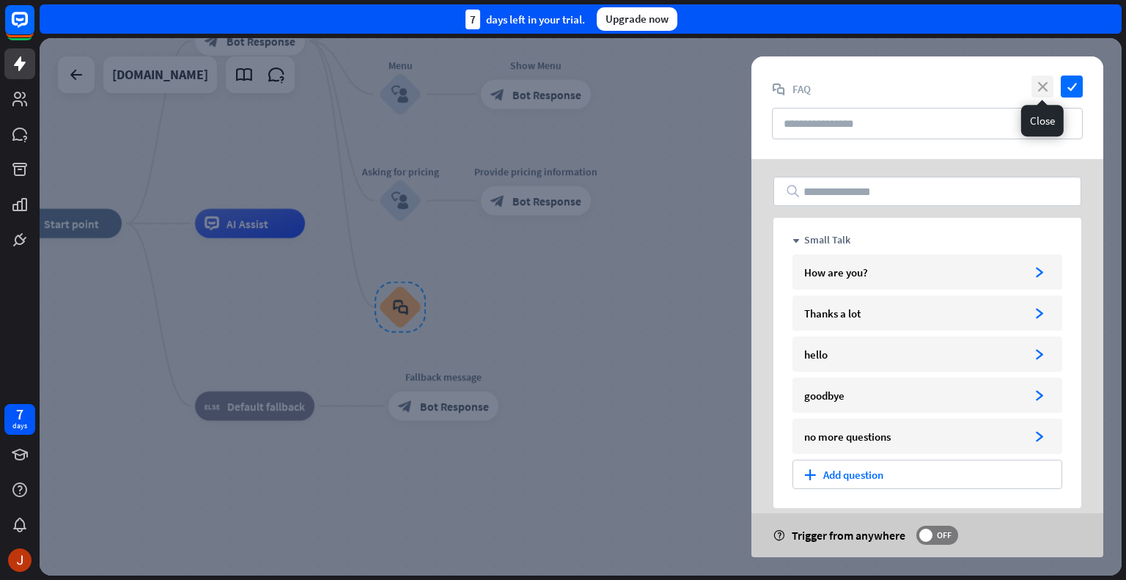
click at [1044, 86] on icon "close" at bounding box center [1042, 86] width 22 height 22
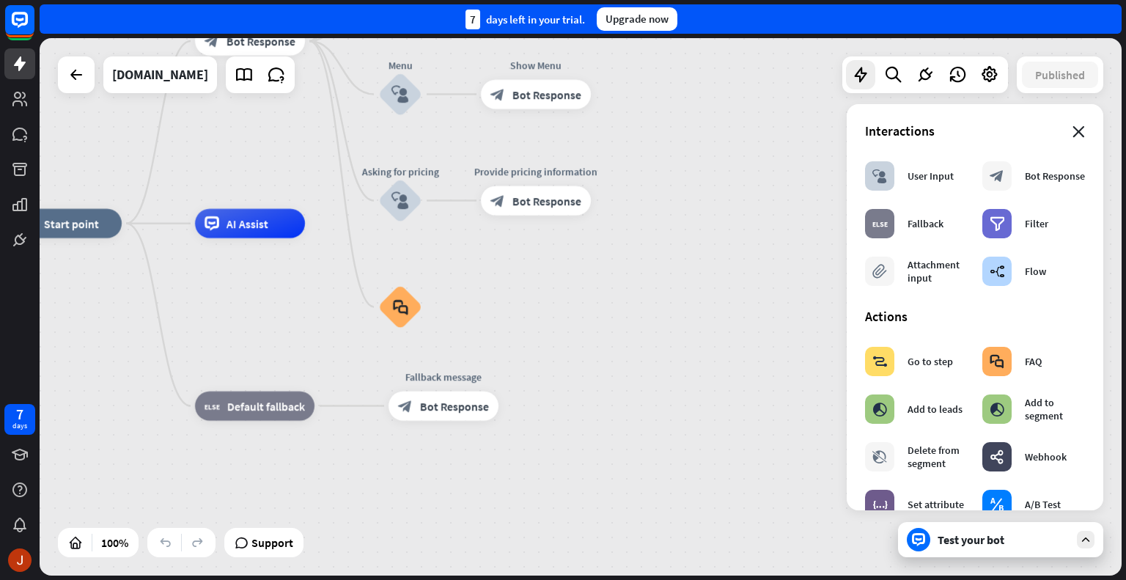
click at [1072, 128] on icon "close" at bounding box center [1078, 132] width 12 height 12
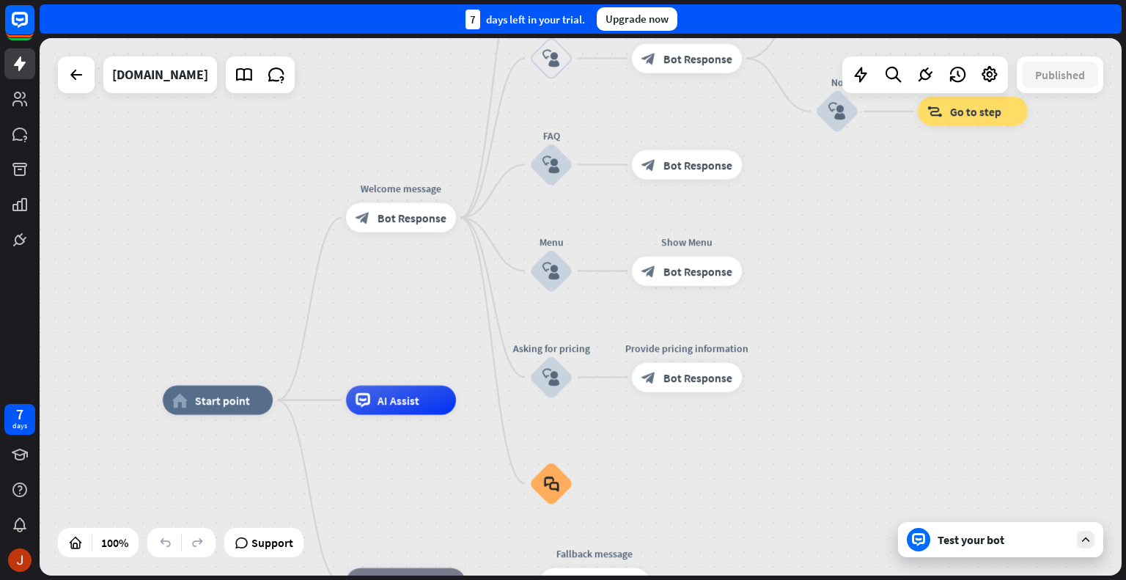
drag, startPoint x: 752, startPoint y: 362, endPoint x: 935, endPoint y: 574, distance: 280.0
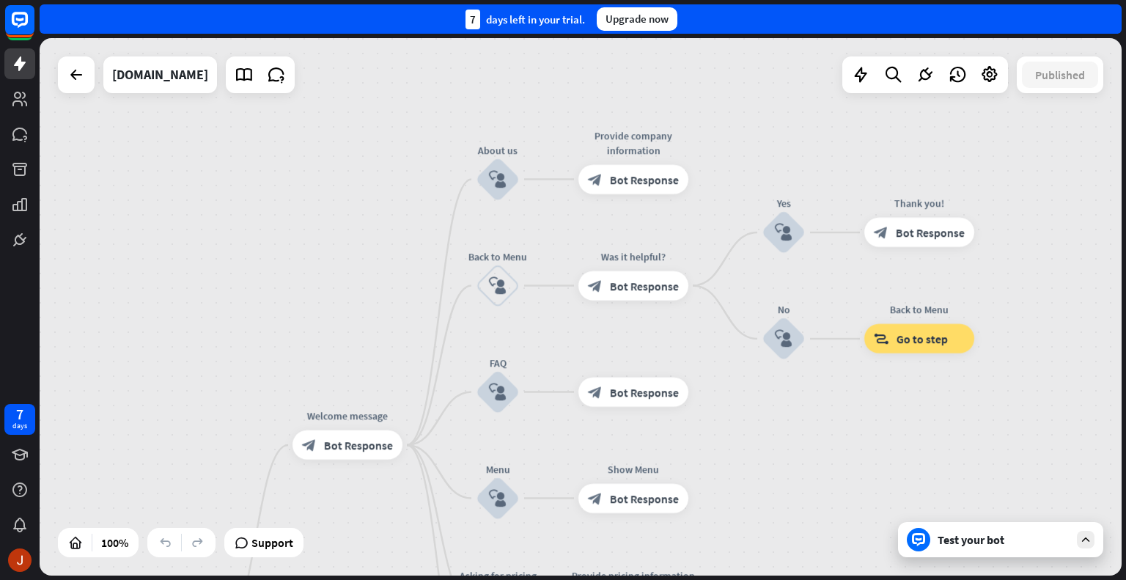
drag, startPoint x: 951, startPoint y: 430, endPoint x: 870, endPoint y: 614, distance: 201.1
click at [870, 579] on html "7 days close Product Help First steps Get started with ChatBot Help Center Foll…" at bounding box center [563, 290] width 1126 height 580
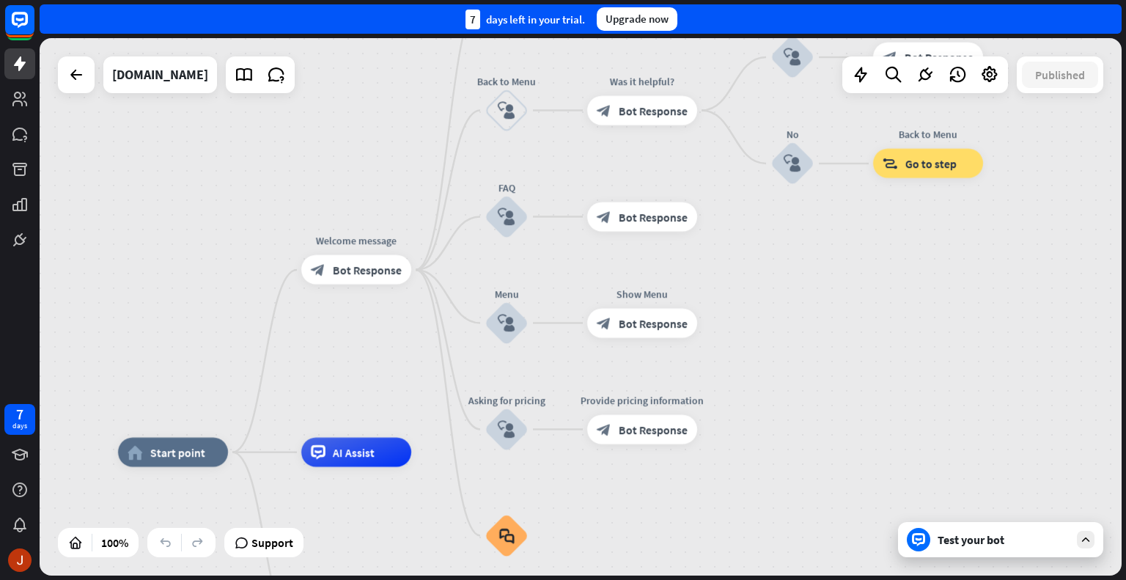
drag, startPoint x: 783, startPoint y: 434, endPoint x: 792, endPoint y: 259, distance: 175.4
click at [792, 255] on div "home_2 Start point Welcome message block_bot_response Bot Response About us blo…" at bounding box center [581, 306] width 1082 height 537
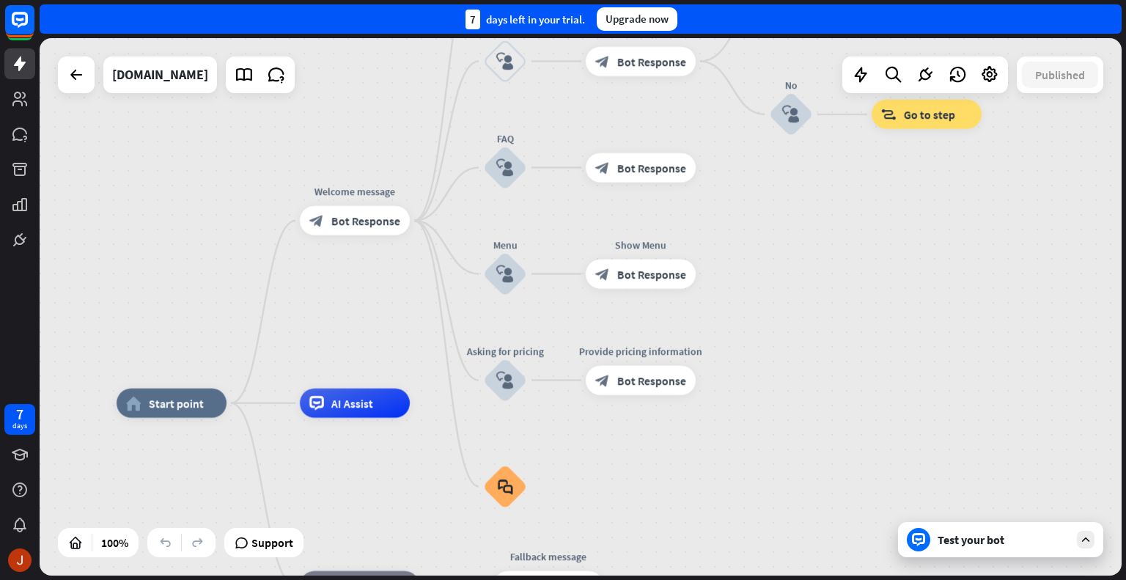
drag, startPoint x: 797, startPoint y: 368, endPoint x: 795, endPoint y: 322, distance: 45.5
click at [795, 322] on div "home_2 Start point Welcome message block_bot_response Bot Response About us blo…" at bounding box center [581, 306] width 1082 height 537
click at [657, 389] on div "block_bot_response Bot Response" at bounding box center [641, 380] width 110 height 29
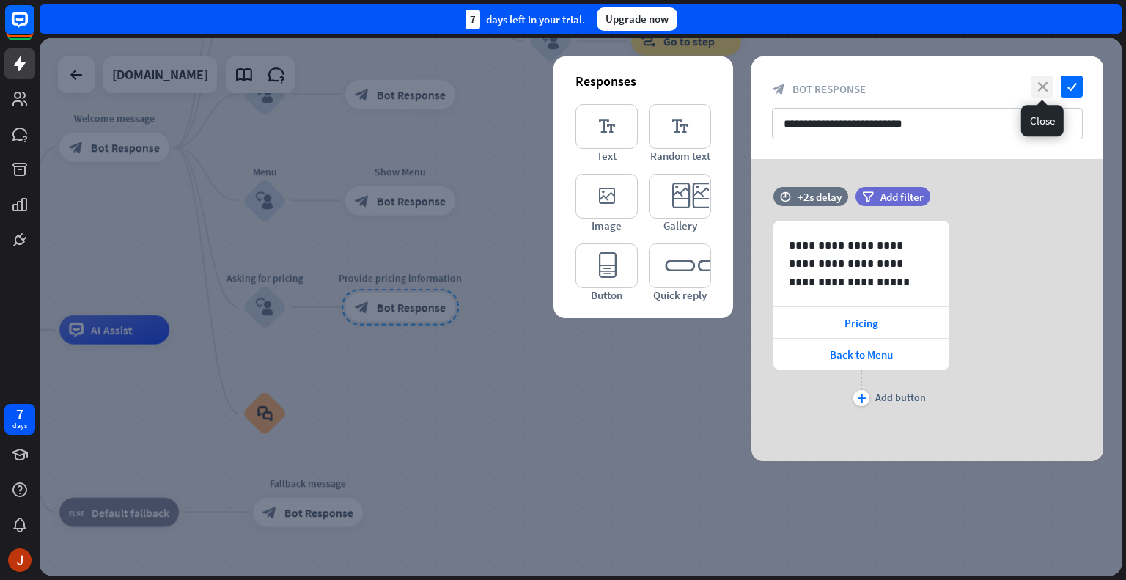
click at [1043, 84] on icon "close" at bounding box center [1042, 86] width 22 height 22
